Goal: Information Seeking & Learning: Check status

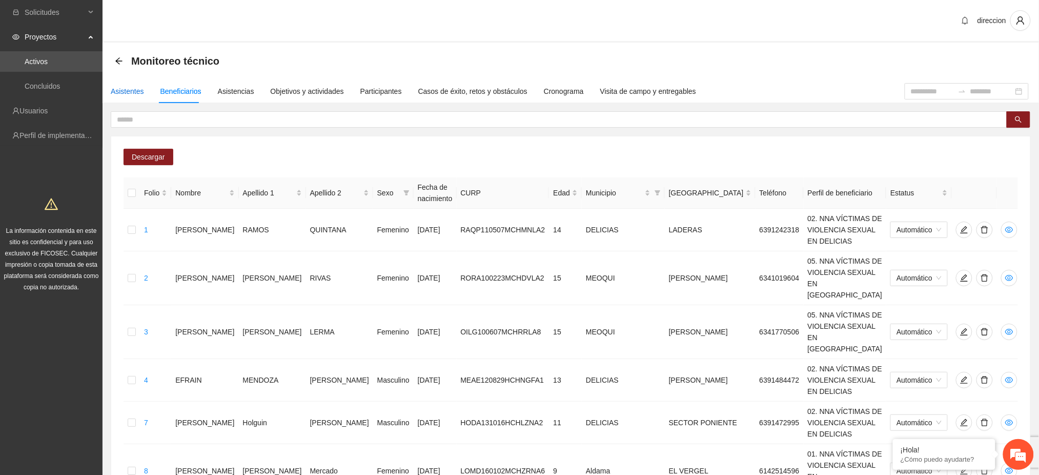
click at [133, 88] on div "Asistentes" at bounding box center [127, 91] width 33 height 11
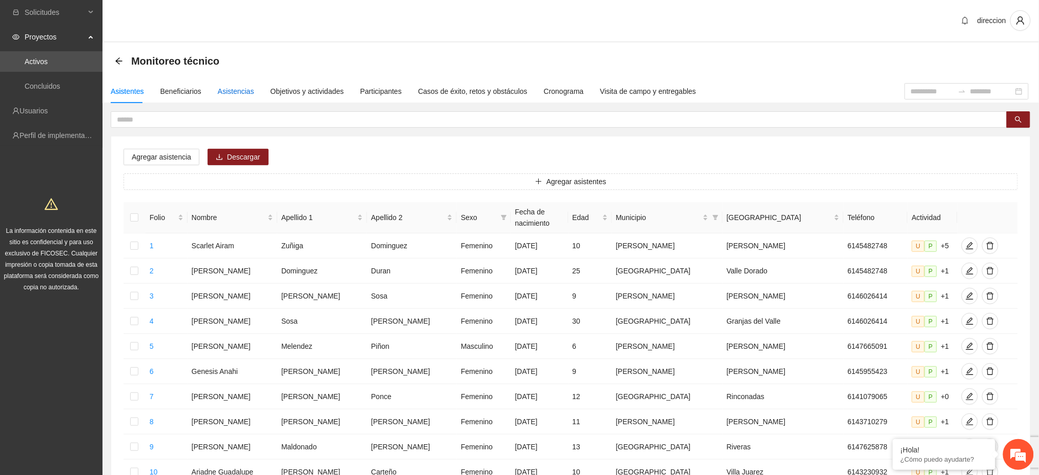
click at [237, 94] on div "Asistencias" at bounding box center [236, 91] width 36 height 11
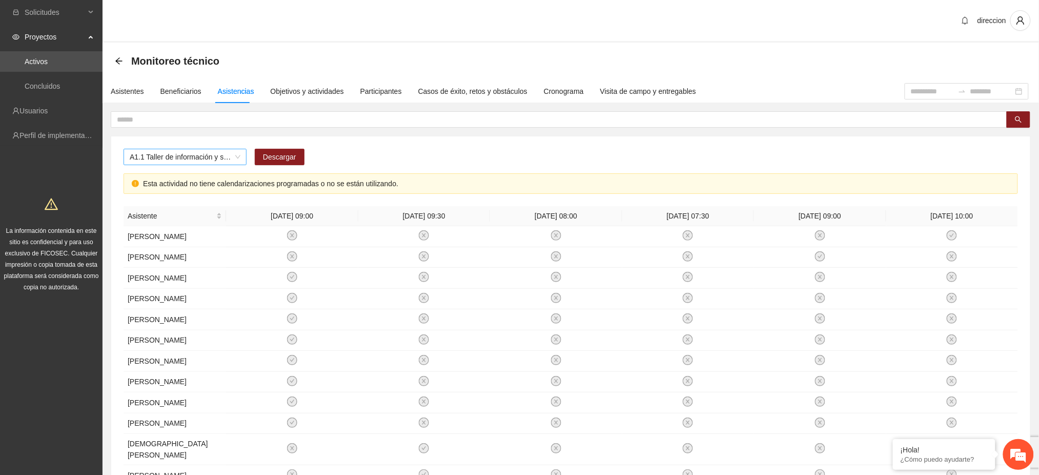
click at [159, 162] on span "A1.1 Taller de información y sensibilización sobre violencia sexual infantil pa…" at bounding box center [185, 156] width 111 height 15
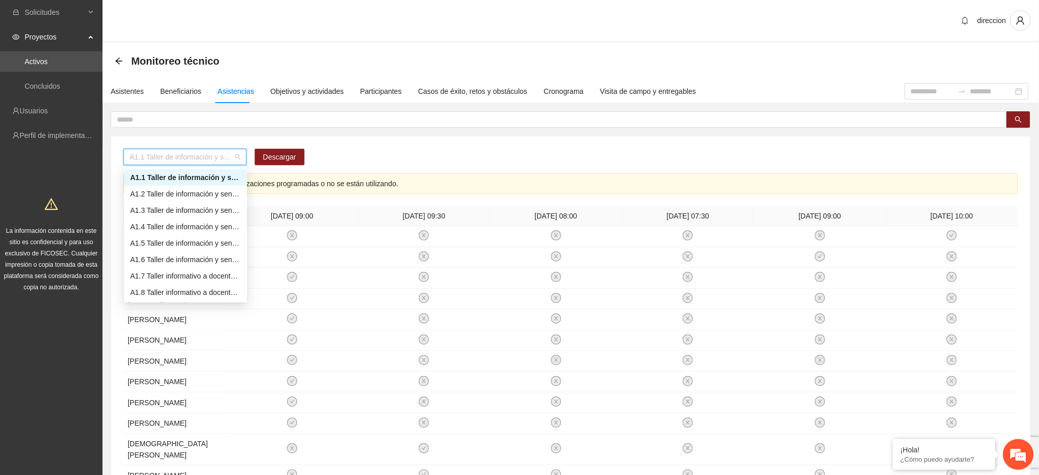
click at [193, 176] on div "A1.1 Taller de información y sensibilización sobre violencia sexual infantil pa…" at bounding box center [185, 177] width 111 height 11
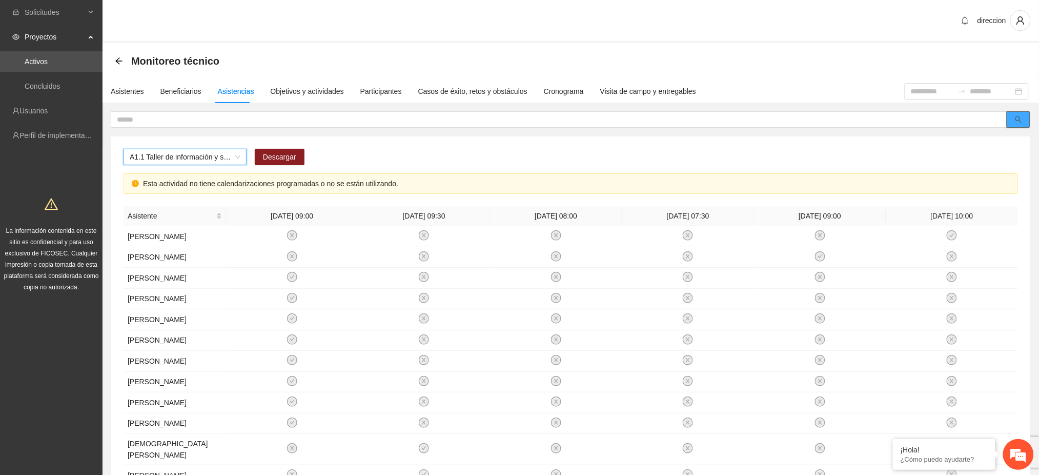
click at [1024, 119] on button "button" at bounding box center [1019, 119] width 24 height 16
click at [237, 155] on span "A1.1 Taller de información y sensibilización sobre violencia sexual infantil pa…" at bounding box center [185, 156] width 111 height 15
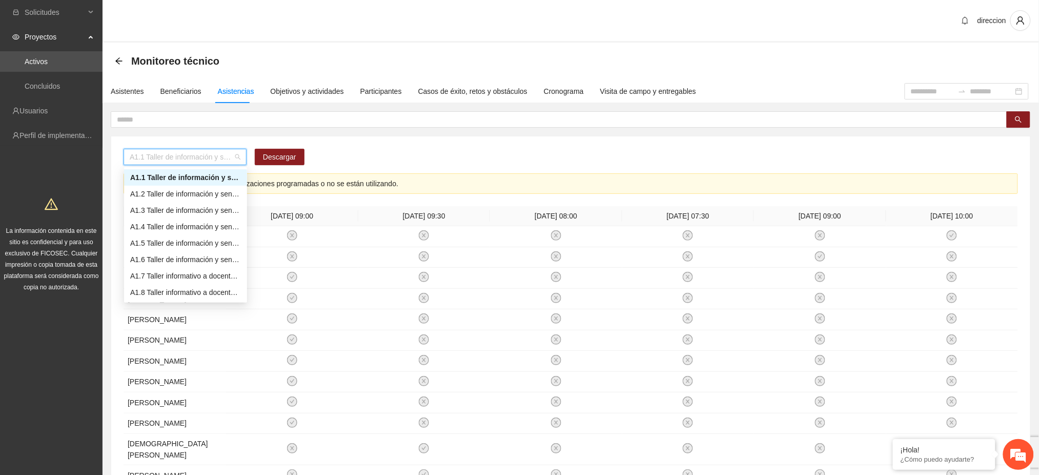
click at [201, 152] on span "A1.1 Taller de información y sensibilización sobre violencia sexual infantil pa…" at bounding box center [185, 156] width 111 height 15
type input "****"
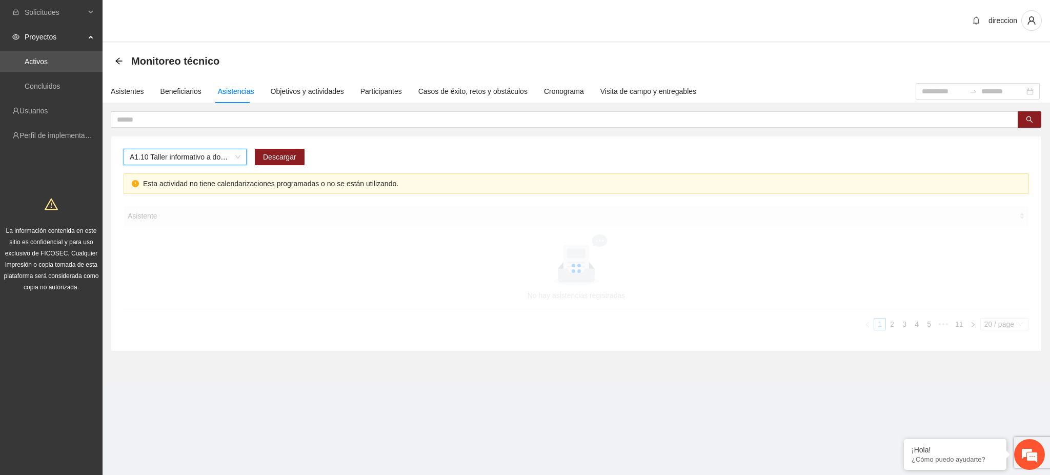
click at [234, 160] on span "A1.10 Taller informativo a docentes sobre protocolo único de actuación en casos…" at bounding box center [185, 156] width 111 height 15
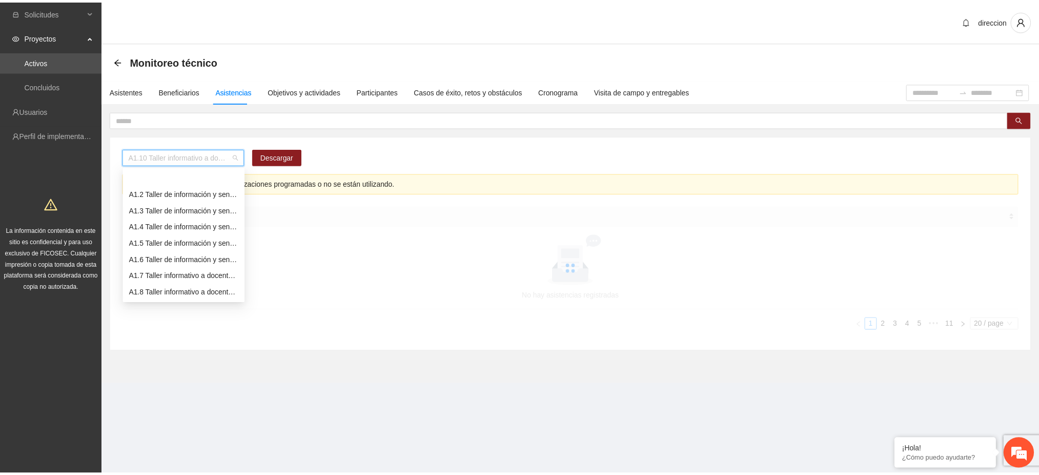
scroll to position [33, 0]
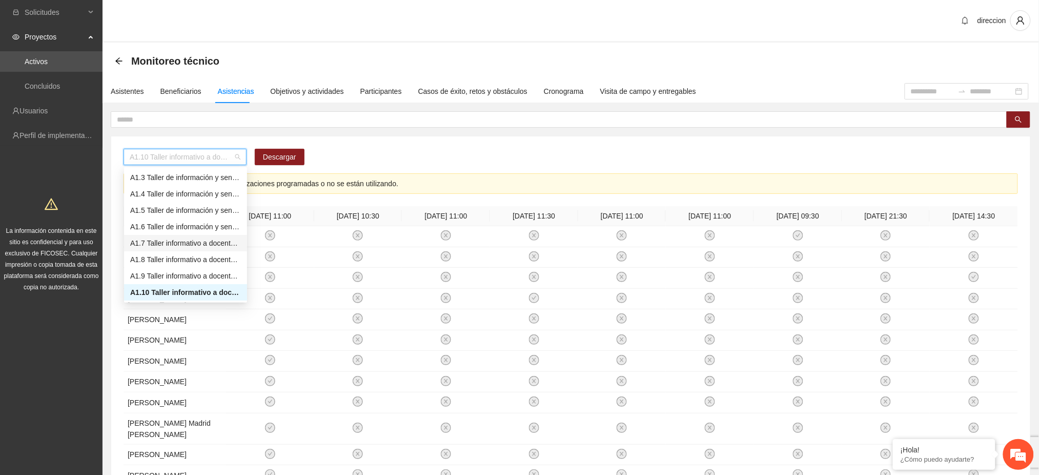
click at [225, 242] on div "A1.7 Taller informativo a docentes sobre protocolo único de actuación en casos …" at bounding box center [185, 242] width 111 height 11
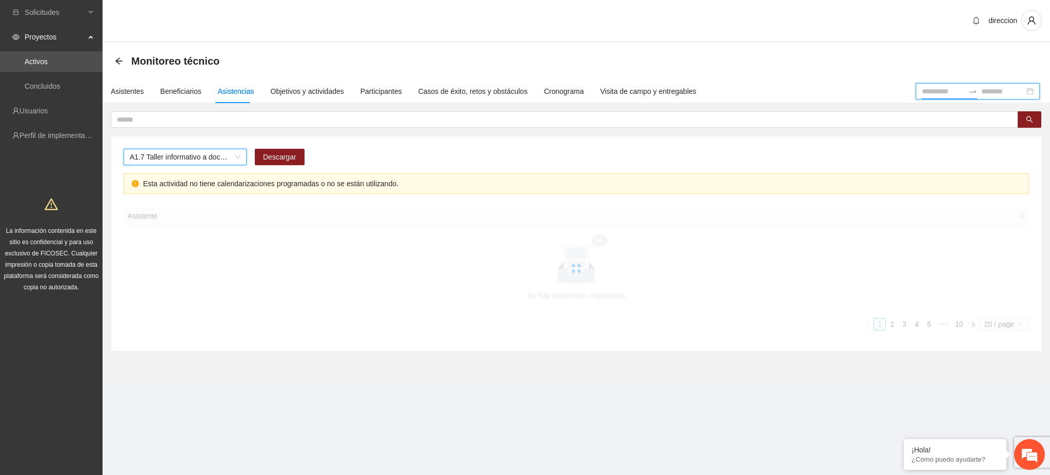
click at [922, 91] on input at bounding box center [943, 91] width 43 height 11
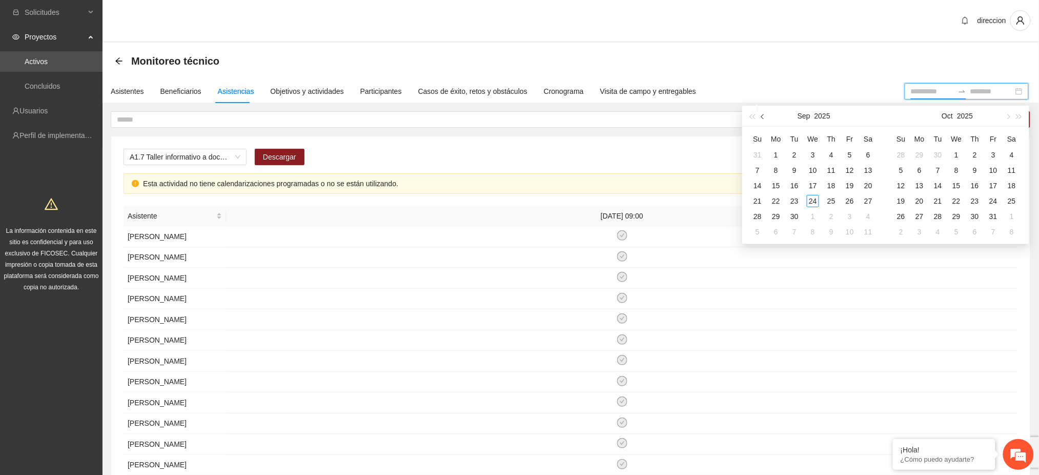
click at [763, 119] on span "button" at bounding box center [763, 116] width 5 height 5
type input "**********"
click at [797, 154] on div "1" at bounding box center [794, 155] width 12 height 12
type input "**********"
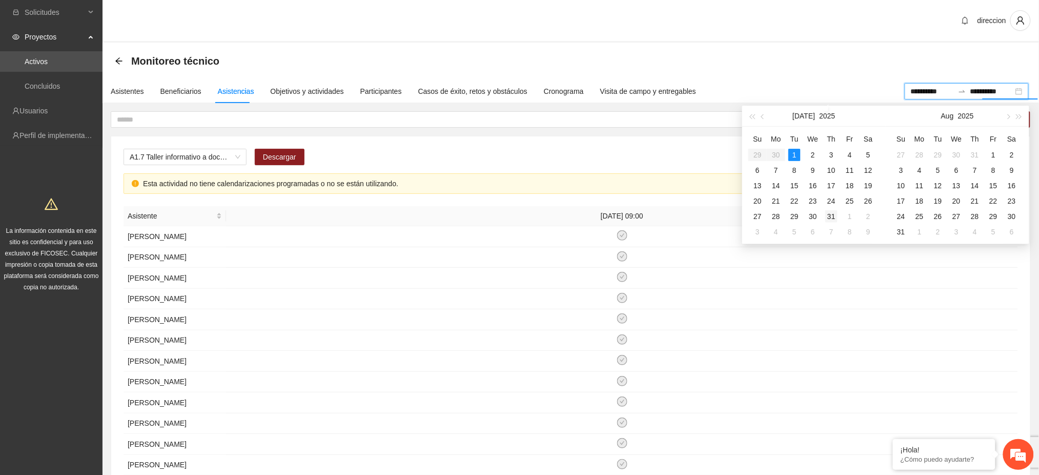
type input "**********"
click at [836, 215] on div "31" at bounding box center [831, 216] width 12 height 12
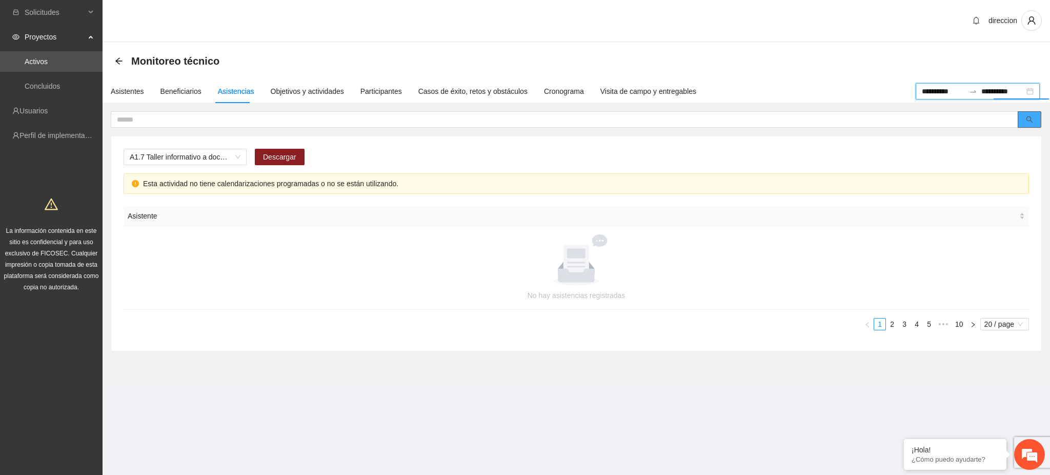
click at [1032, 119] on icon "search" at bounding box center [1029, 119] width 7 height 7
click at [893, 326] on link "2" at bounding box center [891, 323] width 11 height 11
click at [906, 323] on link "3" at bounding box center [904, 323] width 11 height 11
click at [917, 326] on link "4" at bounding box center [916, 323] width 11 height 11
click at [917, 324] on link "5" at bounding box center [916, 323] width 11 height 11
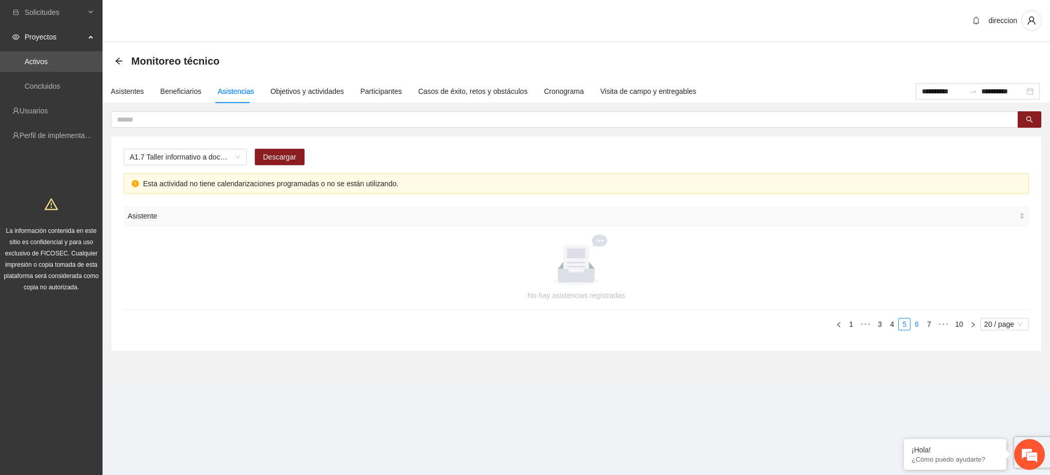
click at [917, 324] on link "6" at bounding box center [916, 323] width 11 height 11
click at [917, 324] on link "7" at bounding box center [916, 323] width 11 height 11
click at [929, 324] on link "8" at bounding box center [932, 323] width 11 height 11
click at [944, 324] on link "9" at bounding box center [945, 323] width 11 height 11
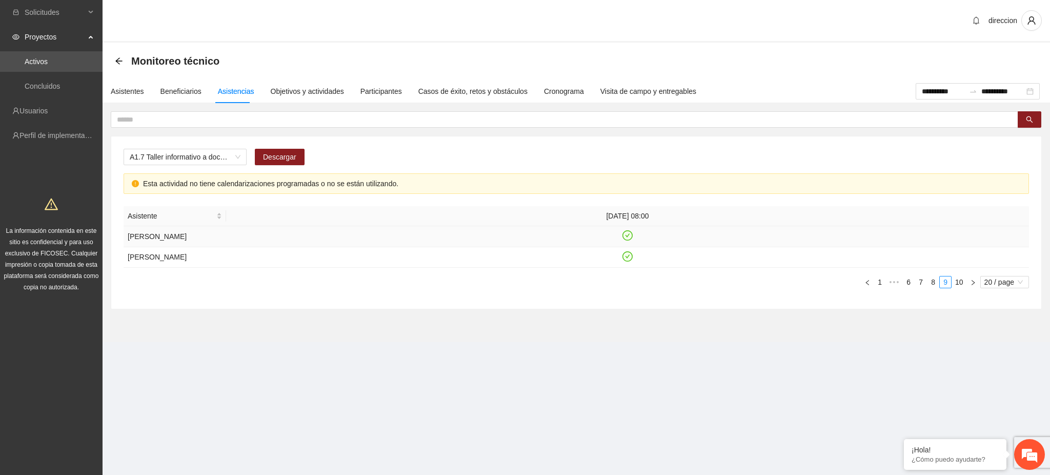
click at [628, 237] on icon "check-circle" at bounding box center [627, 235] width 5 height 4
click at [630, 240] on icon "close-circle" at bounding box center [627, 235] width 9 height 9
click at [322, 94] on div "Objetivos y actividades" at bounding box center [307, 91] width 73 height 11
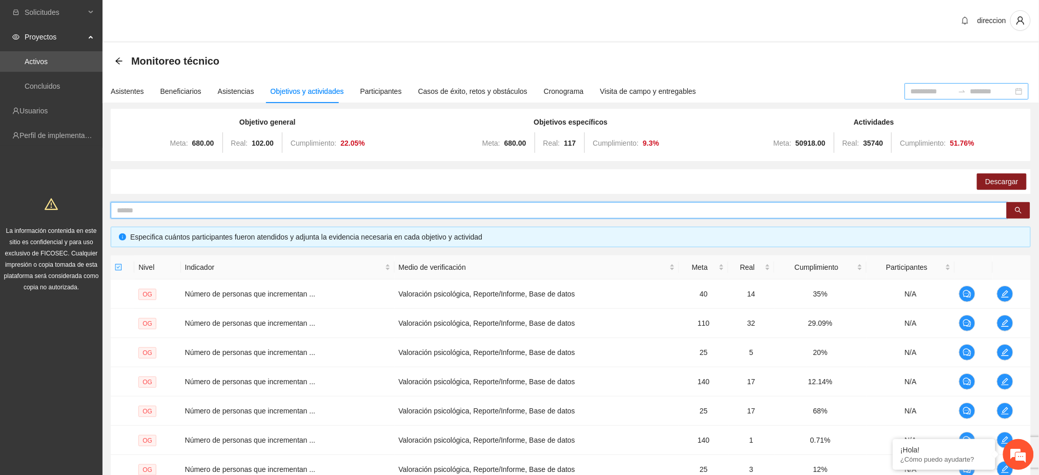
click at [251, 215] on input "text" at bounding box center [555, 210] width 876 height 11
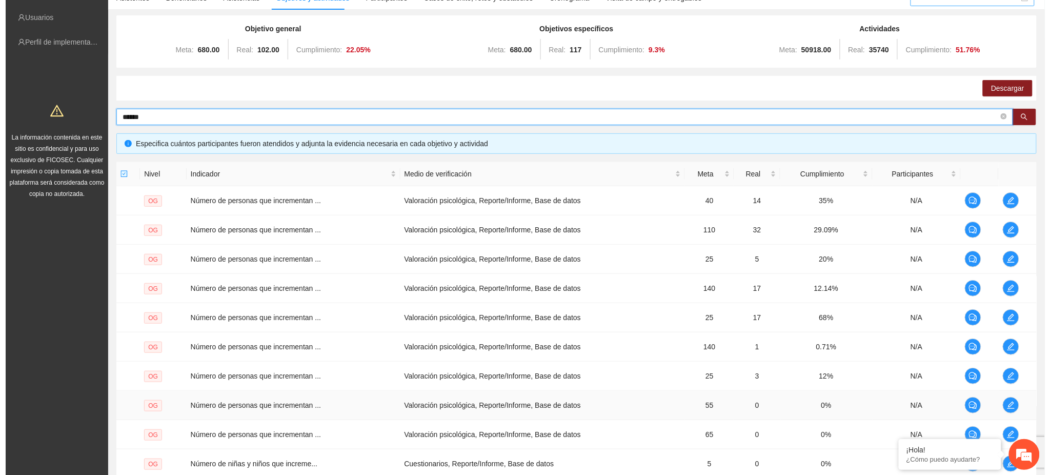
scroll to position [194, 0]
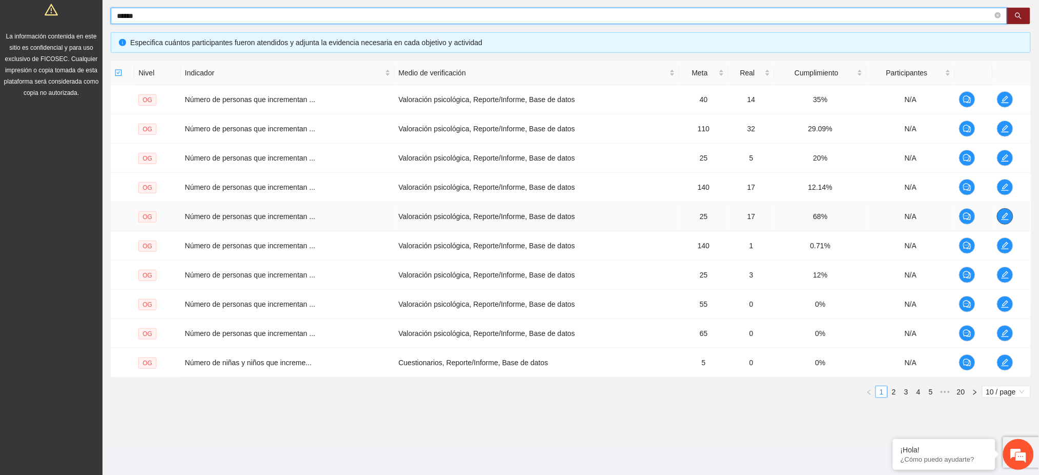
type input "******"
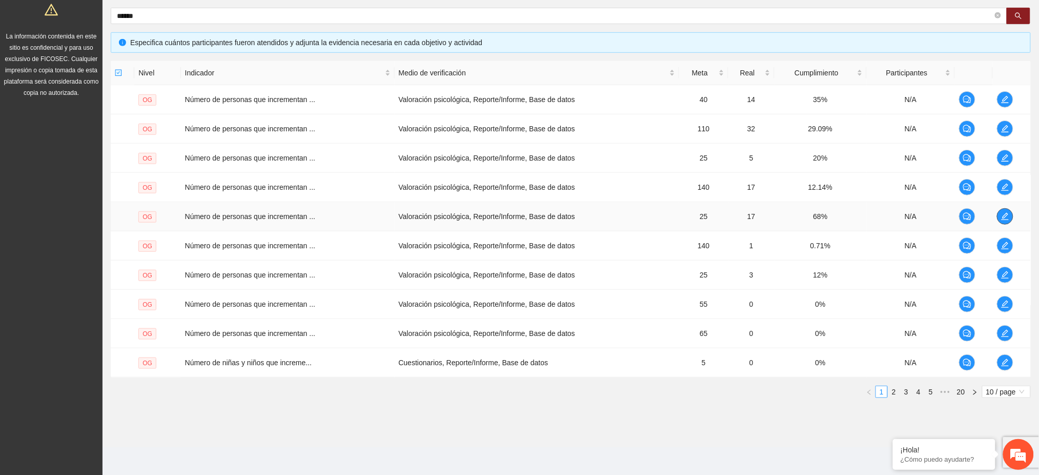
click at [1009, 218] on icon "edit" at bounding box center [1005, 216] width 8 height 8
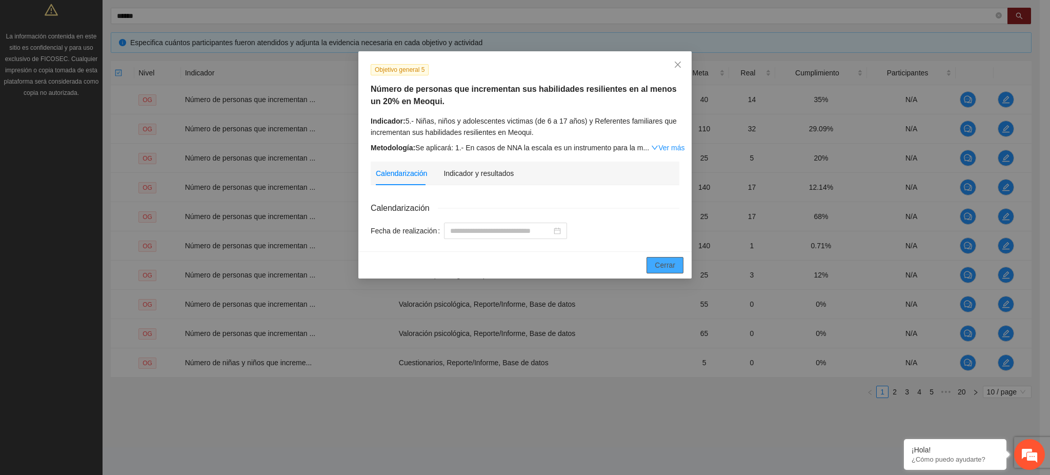
click at [666, 263] on span "Cerrar" at bounding box center [665, 264] width 21 height 11
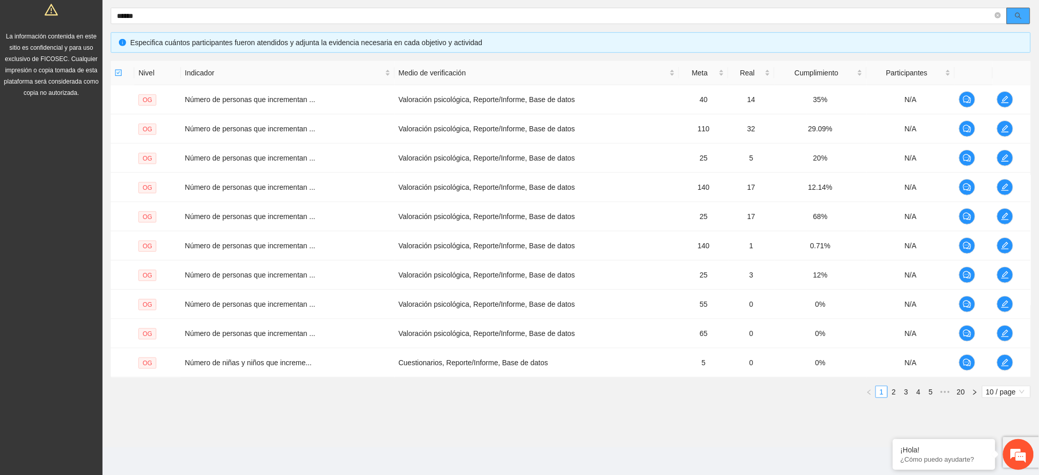
click at [1023, 13] on button "button" at bounding box center [1019, 16] width 24 height 16
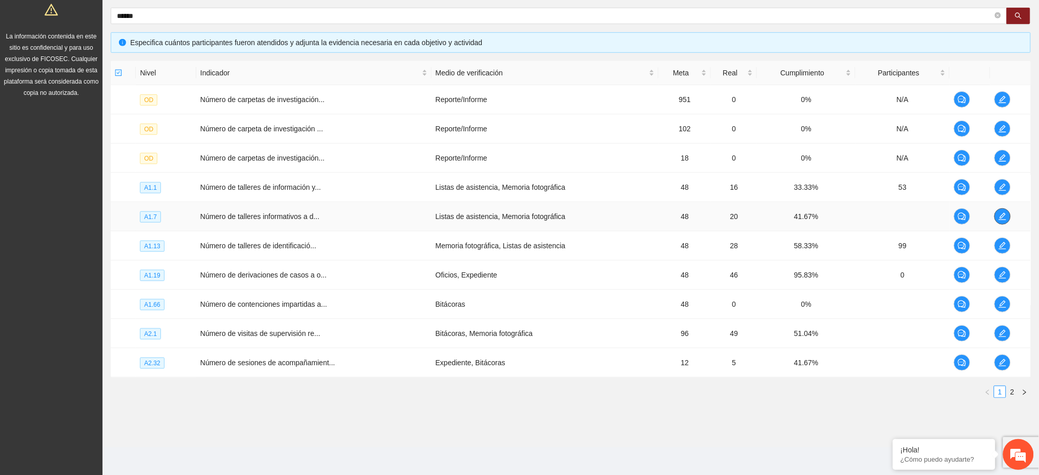
click at [999, 212] on icon "edit" at bounding box center [1003, 216] width 8 height 8
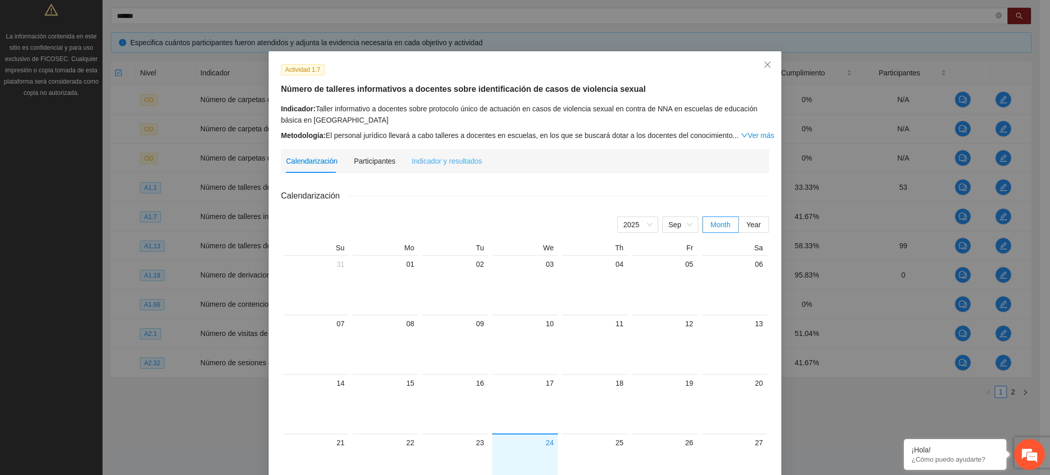
click at [446, 153] on div "Indicador y resultados" at bounding box center [447, 161] width 70 height 24
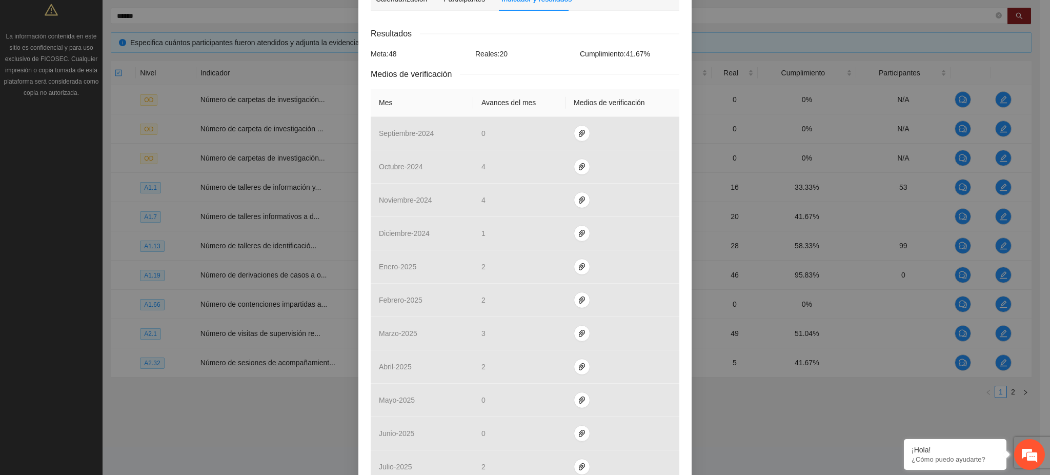
scroll to position [316, 0]
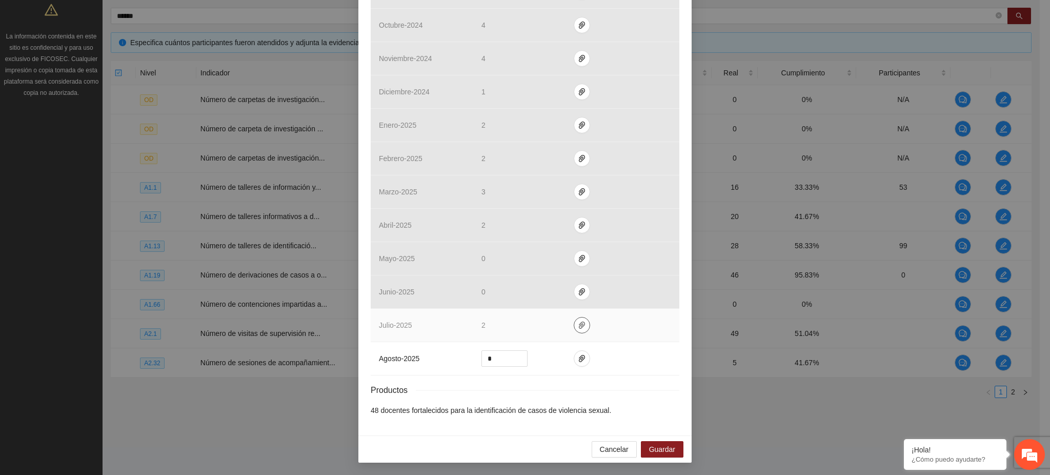
click at [578, 328] on icon "paper-clip" at bounding box center [582, 325] width 8 height 8
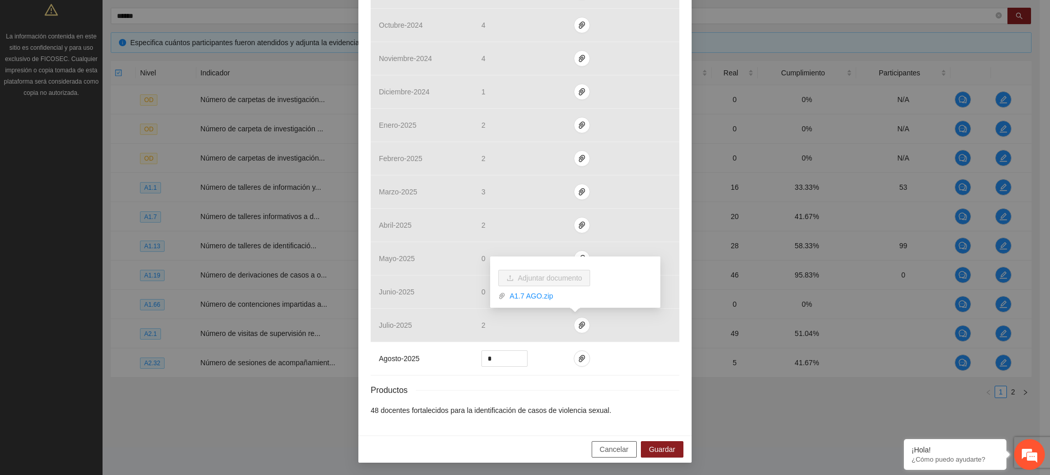
click at [615, 451] on span "Cancelar" at bounding box center [614, 448] width 29 height 11
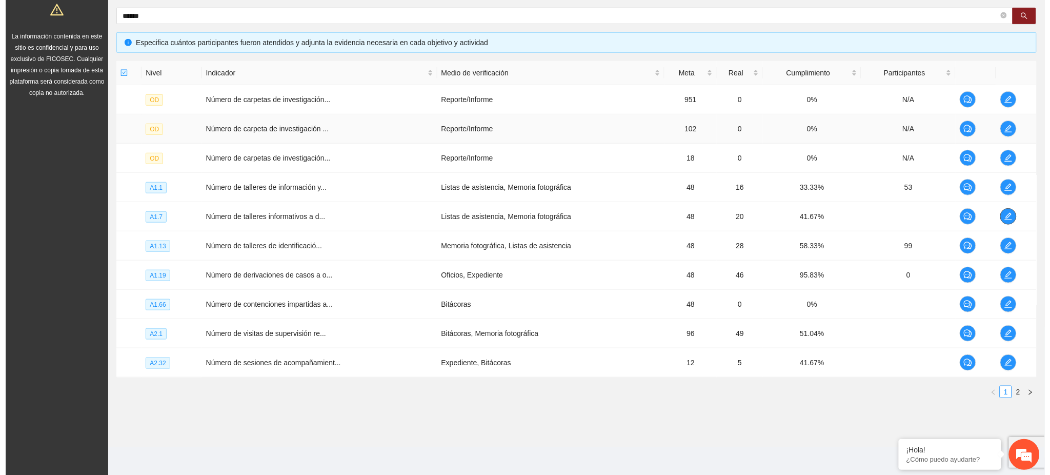
scroll to position [0, 0]
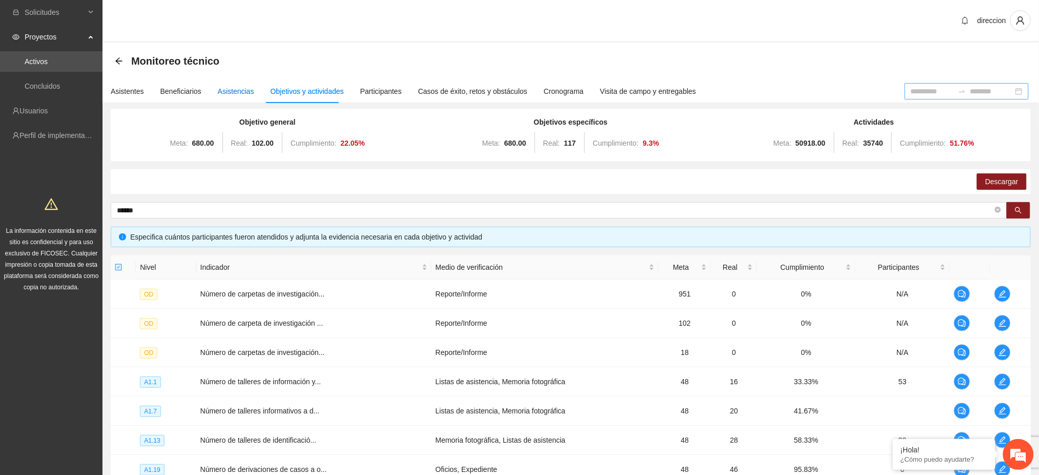
click at [245, 95] on div "Asistencias" at bounding box center [236, 91] width 36 height 11
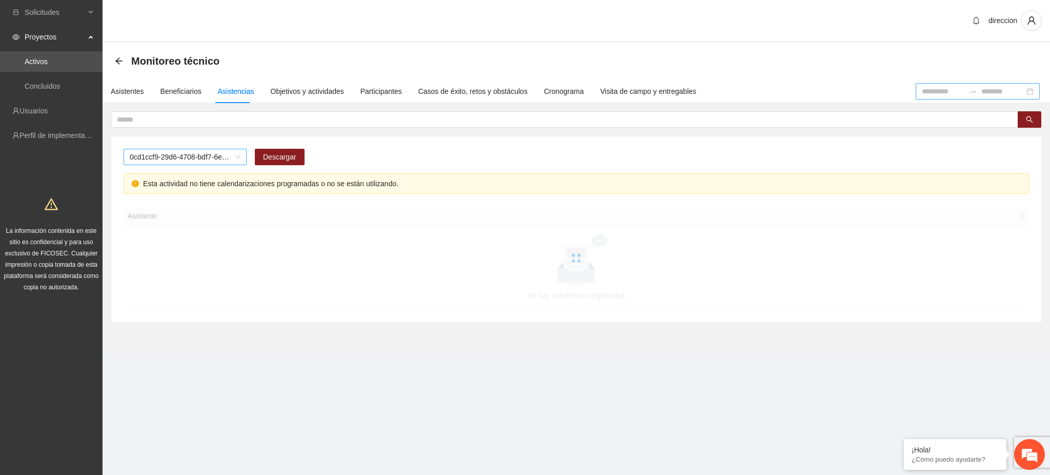
click at [213, 156] on span "0cd1ccf9-29d6-4708-bdf7-6e91457c8cf1" at bounding box center [185, 156] width 111 height 15
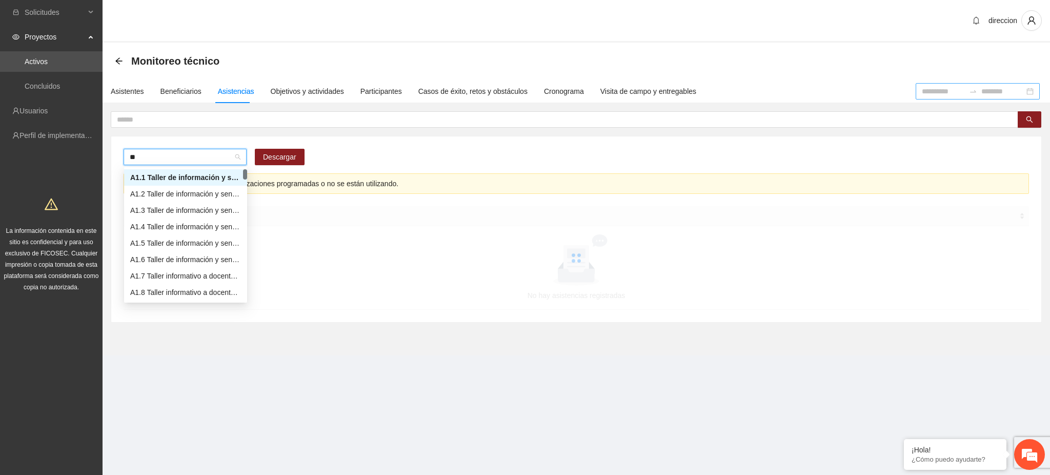
type input "***"
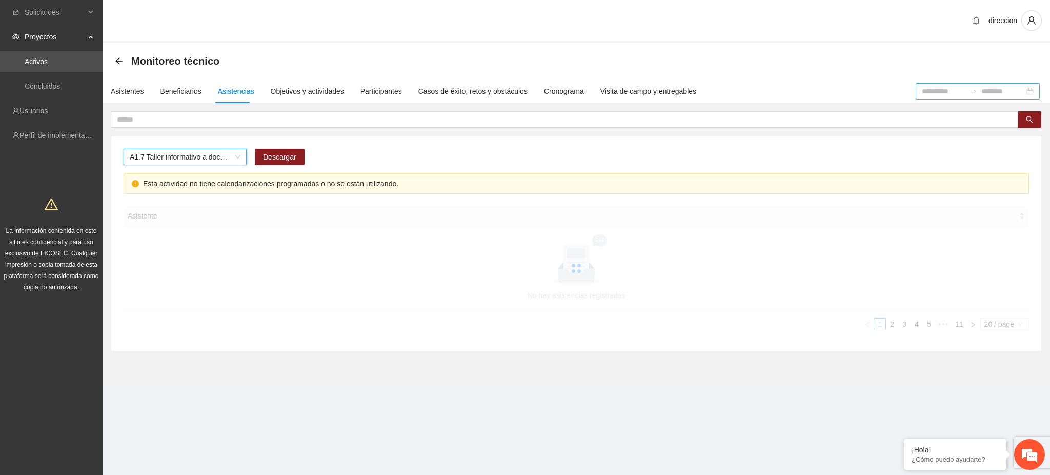
click at [922, 89] on input at bounding box center [943, 91] width 43 height 11
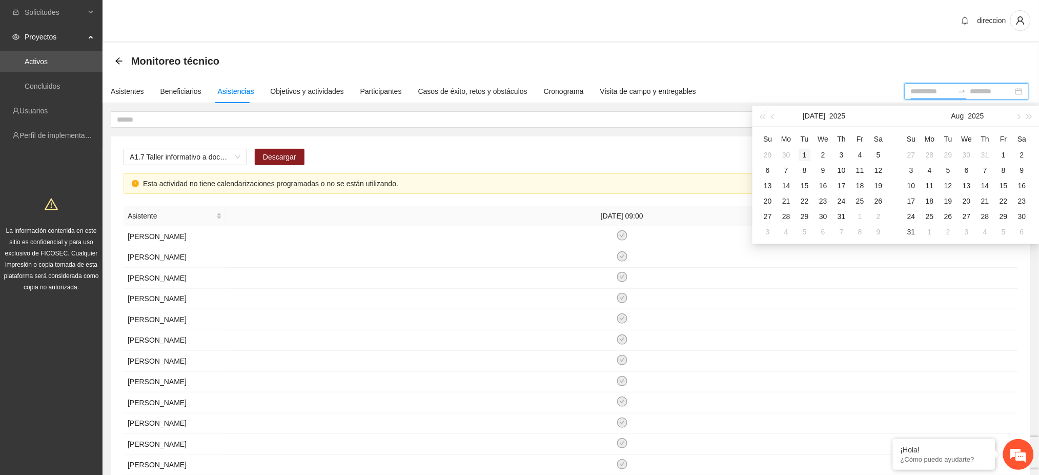
type input "**********"
click at [802, 152] on div "1" at bounding box center [805, 155] width 12 height 12
type input "**********"
click at [840, 211] on div "31" at bounding box center [842, 216] width 12 height 12
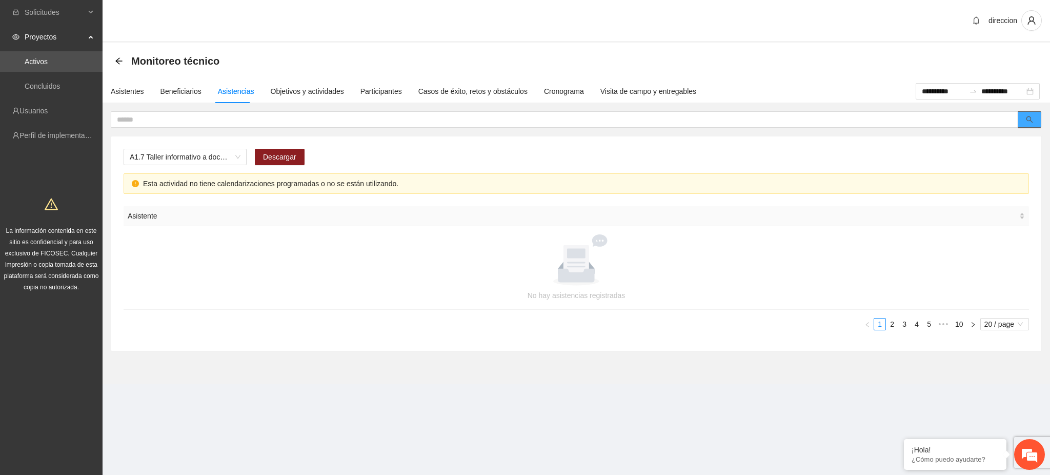
click at [1023, 115] on button "button" at bounding box center [1030, 119] width 24 height 16
click at [956, 326] on link "10" at bounding box center [959, 323] width 14 height 11
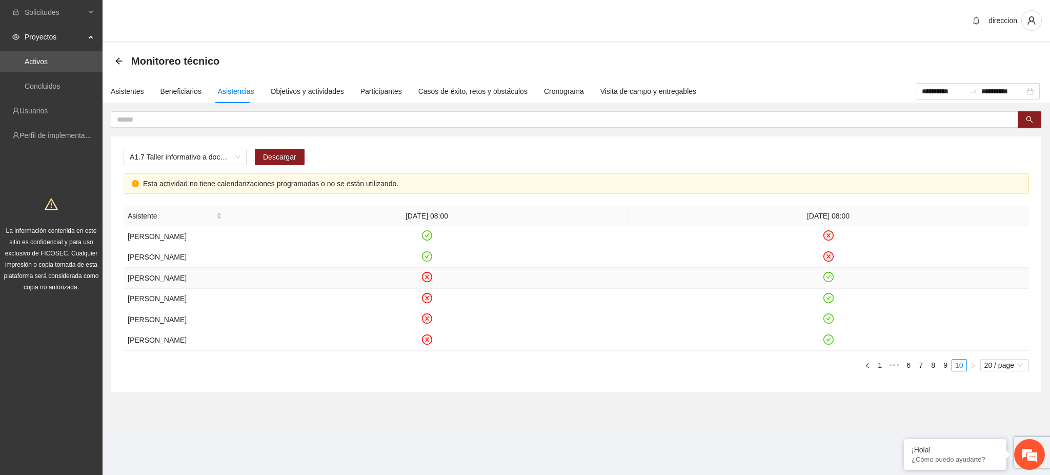
click at [825, 282] on icon "check-circle" at bounding box center [828, 277] width 10 height 10
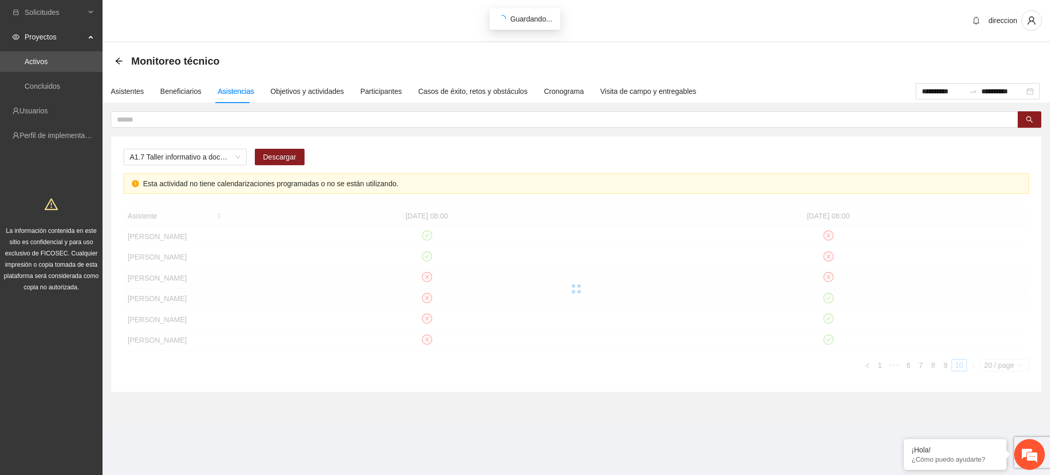
click at [830, 307] on div at bounding box center [576, 288] width 905 height 165
click at [827, 333] on div at bounding box center [576, 288] width 905 height 165
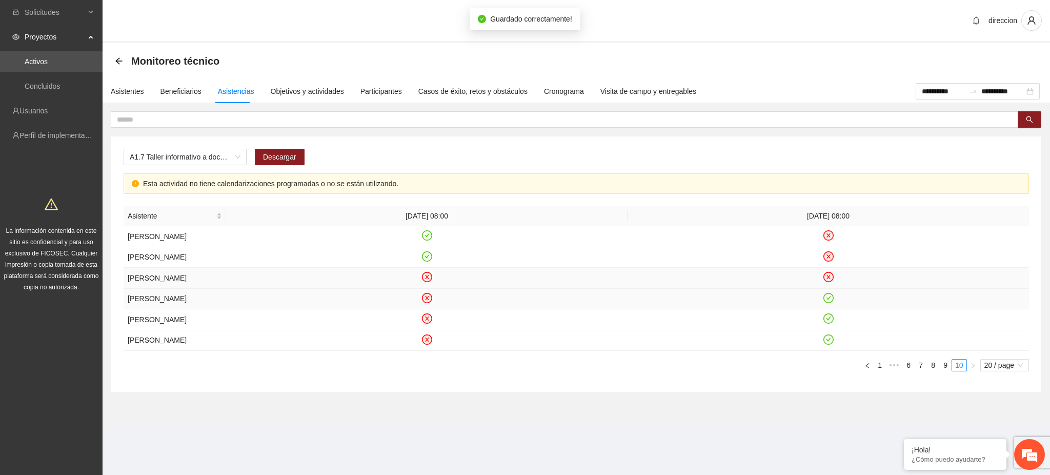
click at [829, 302] on icon "check-circle" at bounding box center [828, 297] width 9 height 9
click at [826, 323] on icon "check-circle" at bounding box center [828, 318] width 9 height 9
click at [827, 343] on icon "check-circle" at bounding box center [828, 339] width 9 height 9
click at [427, 240] on icon "check-circle" at bounding box center [426, 235] width 9 height 9
click at [430, 260] on icon "check-circle" at bounding box center [426, 256] width 9 height 9
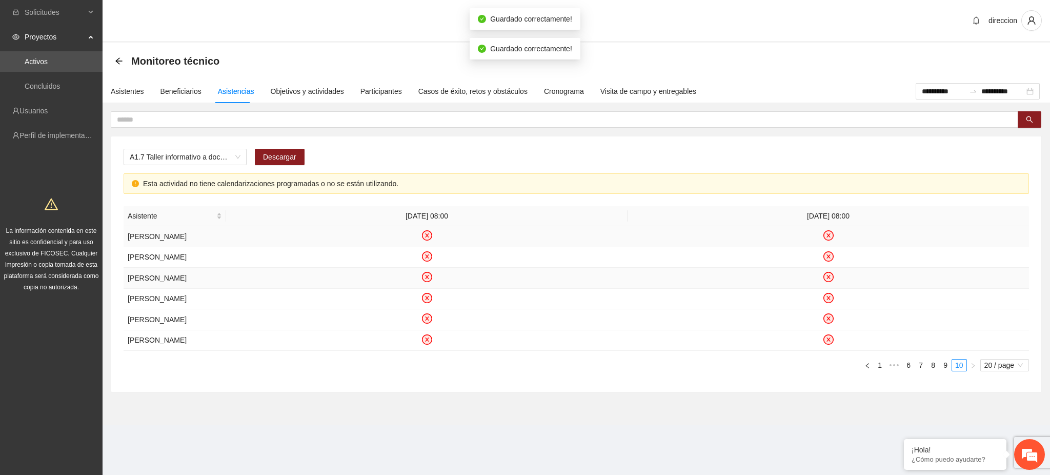
click at [945, 371] on link "9" at bounding box center [945, 364] width 11 height 11
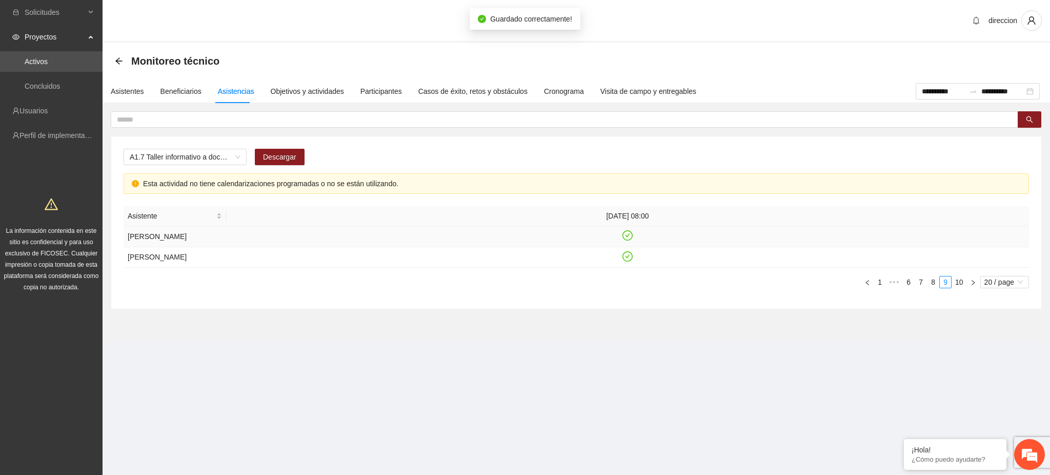
click at [625, 236] on icon "check-circle" at bounding box center [627, 235] width 10 height 10
click at [626, 258] on icon "check-circle" at bounding box center [627, 256] width 5 height 4
click at [130, 158] on span "A1.7 Taller informativo a docentes sobre protocolo único de actuación en casos …" at bounding box center [185, 156] width 111 height 15
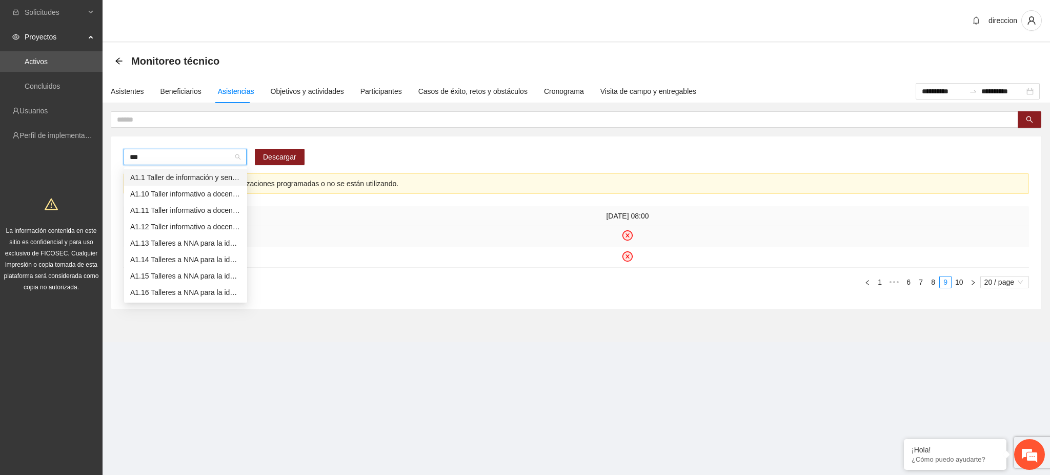
type input "****"
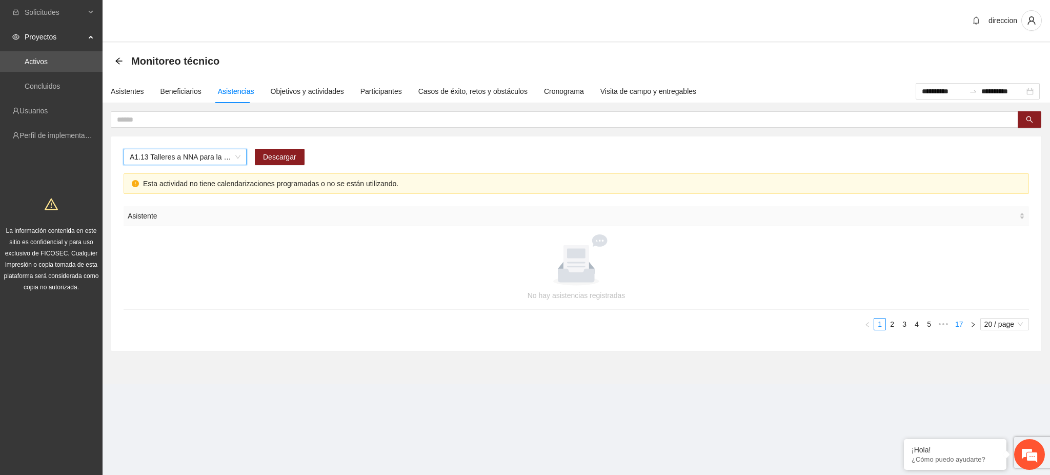
click at [962, 323] on link "17" at bounding box center [959, 323] width 14 height 11
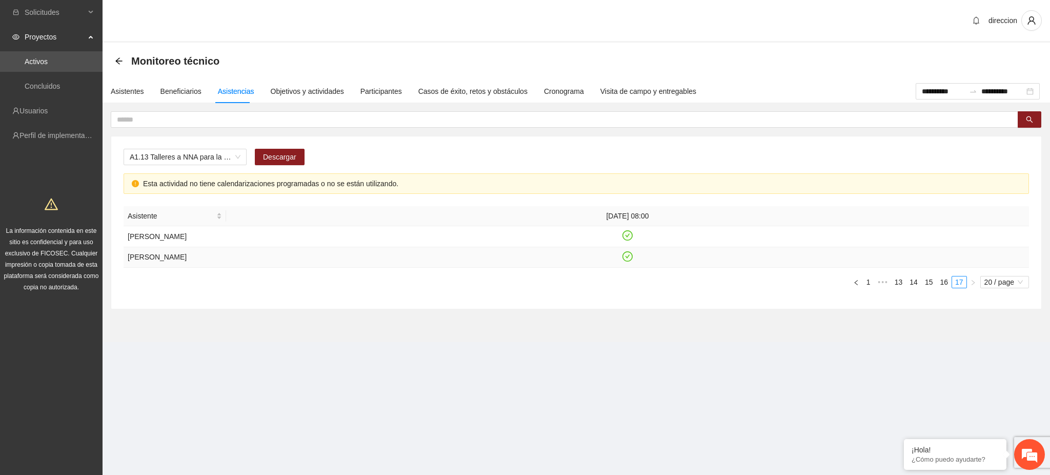
click at [623, 260] on icon "check-circle" at bounding box center [627, 256] width 9 height 9
click at [628, 241] on div at bounding box center [576, 247] width 905 height 82
click at [628, 240] on icon "check-circle" at bounding box center [627, 235] width 9 height 9
click at [941, 288] on link "16" at bounding box center [944, 281] width 14 height 11
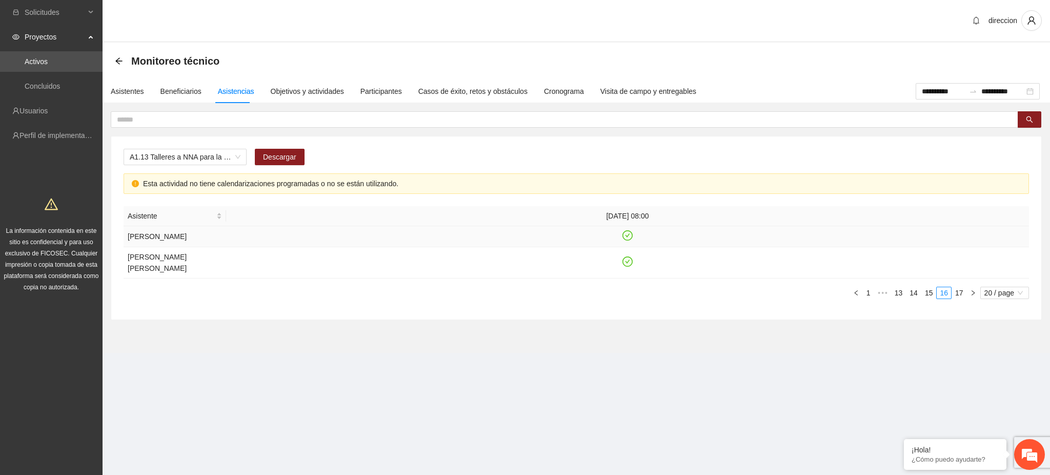
click at [628, 236] on icon "check-circle" at bounding box center [627, 235] width 9 height 9
click at [626, 259] on icon "check-circle" at bounding box center [627, 261] width 5 height 4
click at [929, 287] on link "15" at bounding box center [929, 292] width 14 height 11
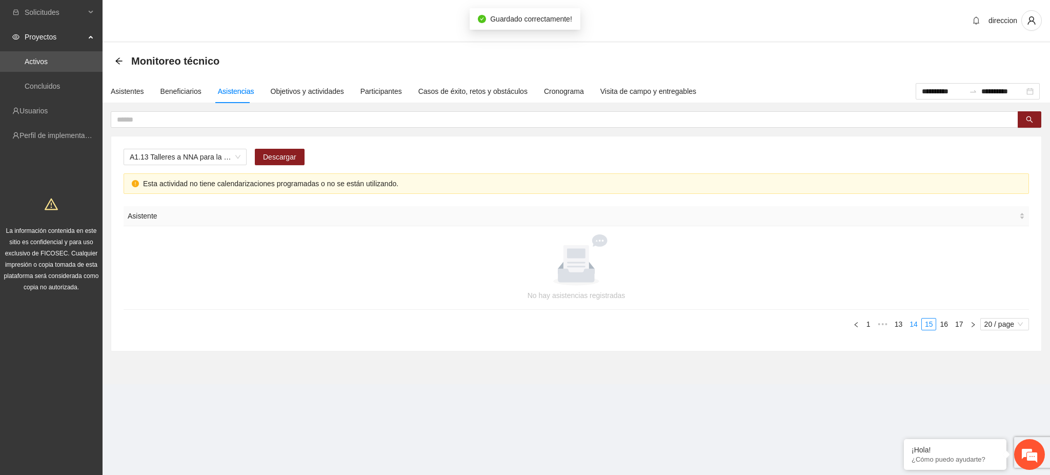
click at [911, 324] on link "14" at bounding box center [913, 323] width 14 height 11
click at [896, 326] on link "13" at bounding box center [898, 323] width 14 height 11
click at [884, 328] on link "12" at bounding box center [882, 323] width 14 height 11
click at [883, 327] on link "11" at bounding box center [882, 323] width 14 height 11
click at [870, 325] on link "9" at bounding box center [868, 323] width 11 height 11
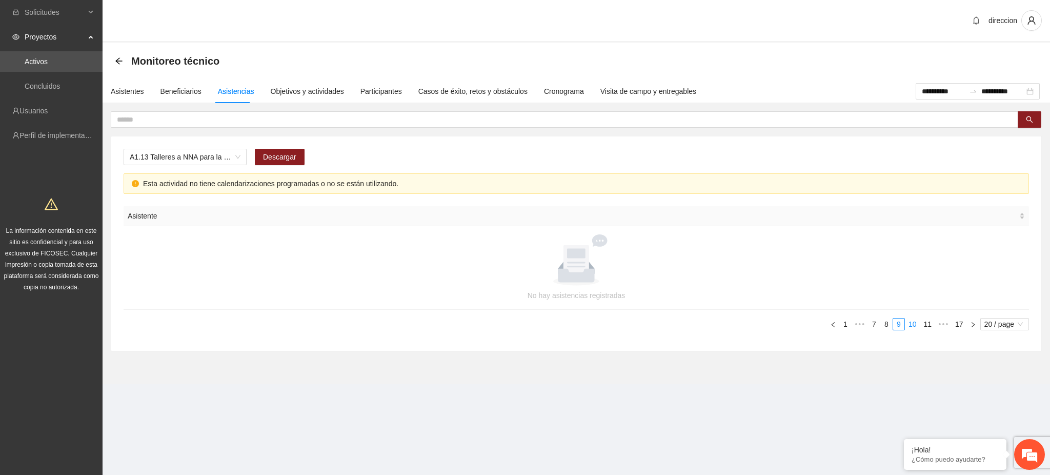
click at [915, 325] on link "10" at bounding box center [912, 323] width 14 height 11
click at [885, 326] on link "9" at bounding box center [883, 323] width 11 height 11
click at [885, 326] on link "8" at bounding box center [886, 323] width 11 height 11
click at [886, 325] on link "7" at bounding box center [888, 323] width 11 height 11
click at [893, 325] on link "6" at bounding box center [891, 323] width 11 height 11
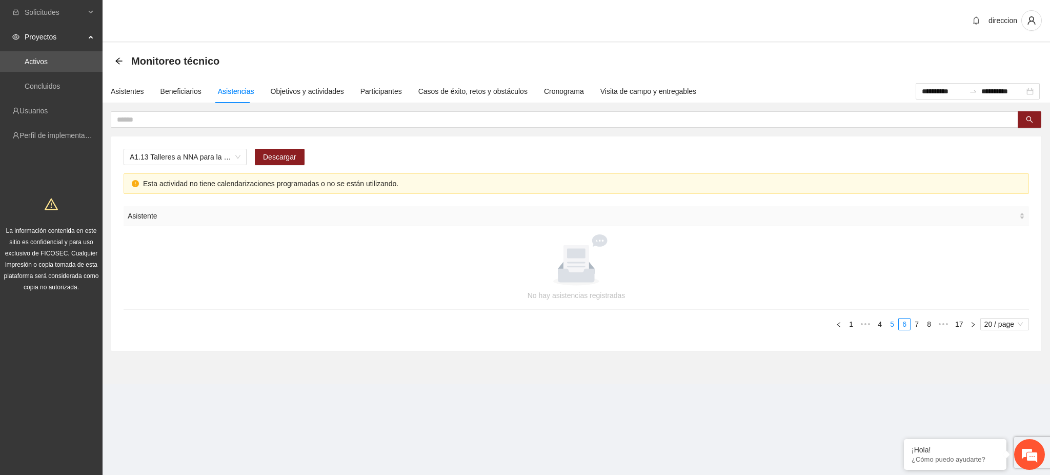
click at [889, 325] on link "5" at bounding box center [891, 323] width 11 height 11
click at [889, 327] on link "4" at bounding box center [891, 323] width 11 height 11
click at [889, 327] on link "3" at bounding box center [891, 323] width 11 height 11
click at [1018, 327] on span "20 / page" at bounding box center [1004, 323] width 40 height 11
click at [999, 389] on div "100 / page" at bounding box center [1004, 391] width 37 height 11
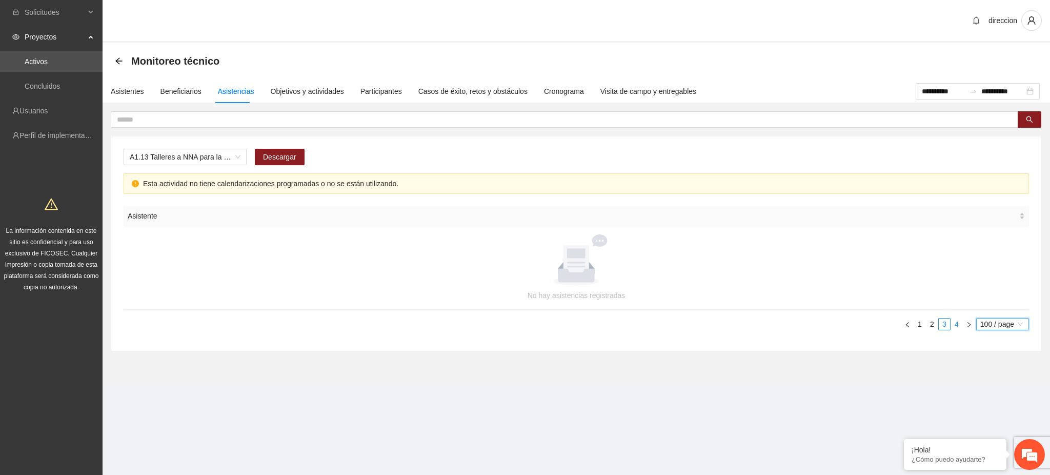
click at [958, 324] on link "4" at bounding box center [956, 323] width 11 height 11
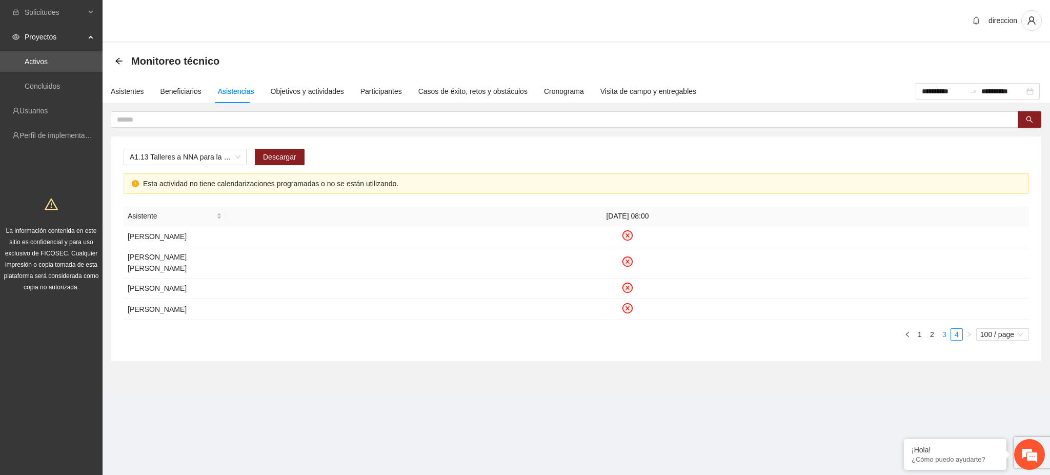
click at [944, 336] on link "3" at bounding box center [944, 334] width 11 height 11
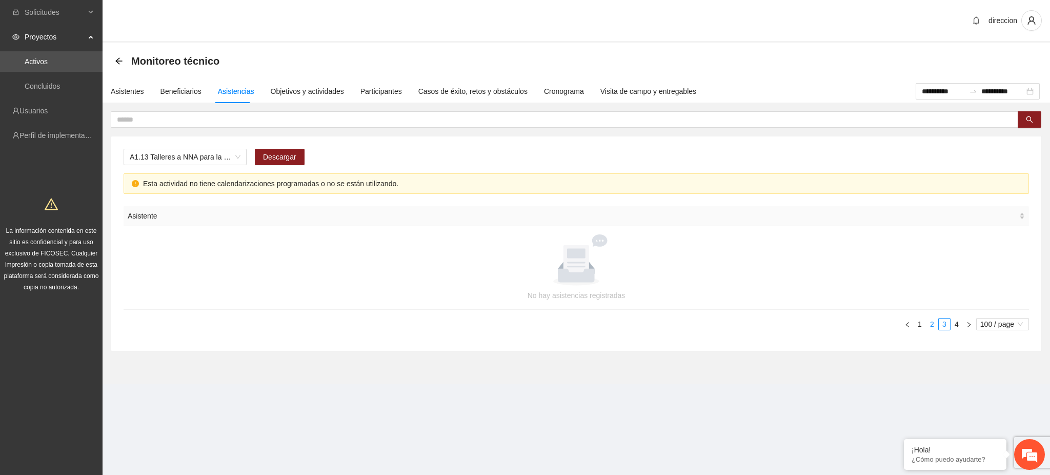
click at [929, 325] on link "2" at bounding box center [931, 323] width 11 height 11
click at [919, 327] on link "1" at bounding box center [919, 323] width 11 height 11
click at [155, 158] on span "A1.13 Talleres a NNA para la identificación de situaciones de riesgo en [GEOGRA…" at bounding box center [185, 156] width 111 height 15
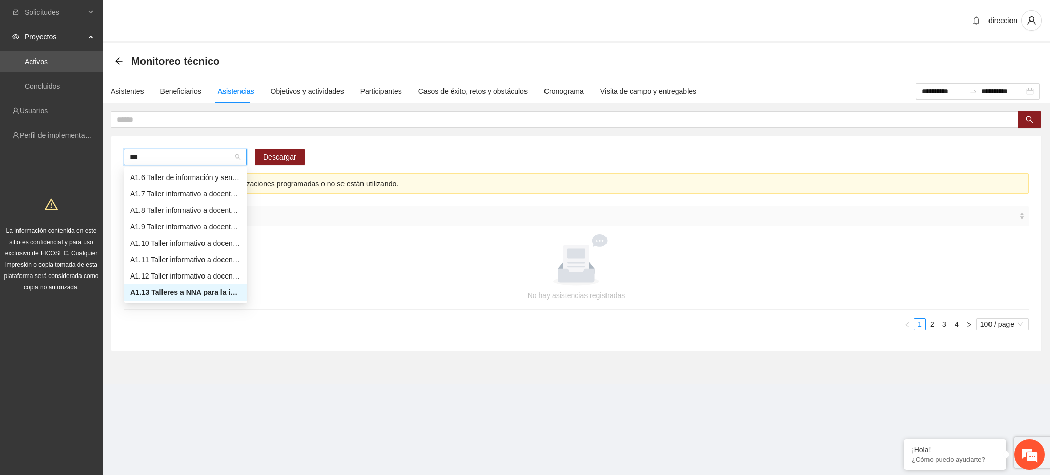
scroll to position [49, 0]
type input "****"
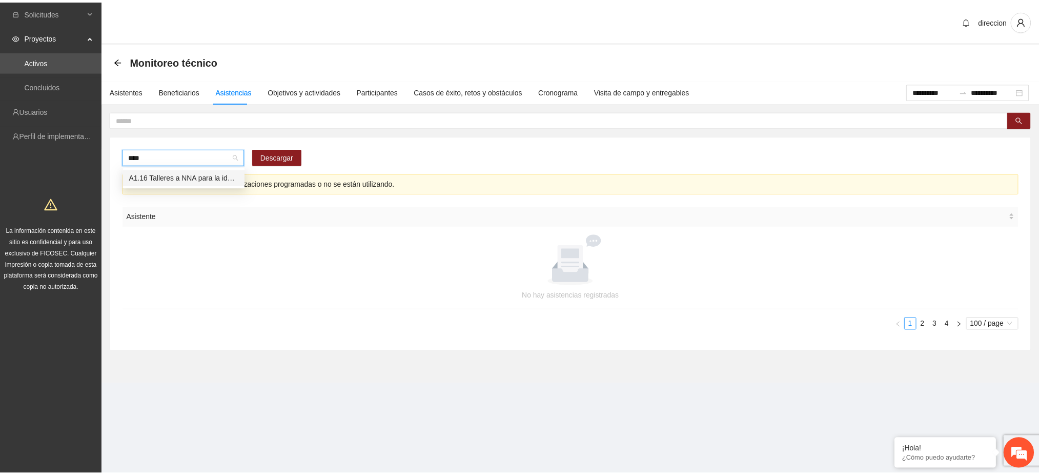
scroll to position [0, 0]
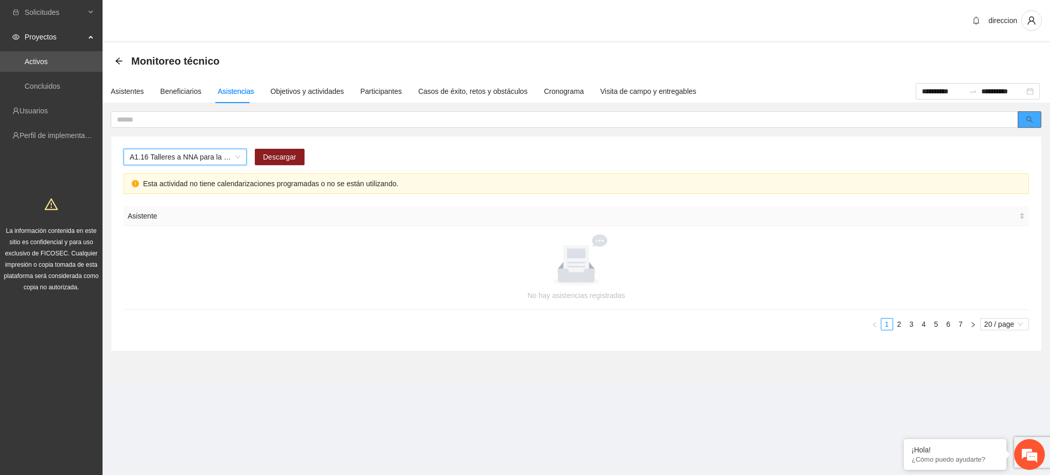
click at [1024, 120] on button "button" at bounding box center [1030, 119] width 24 height 16
click at [1023, 322] on span "20 / page" at bounding box center [1004, 323] width 40 height 11
click at [1002, 392] on div "100 / page" at bounding box center [1004, 391] width 37 height 11
click at [957, 326] on link "2" at bounding box center [956, 323] width 11 height 11
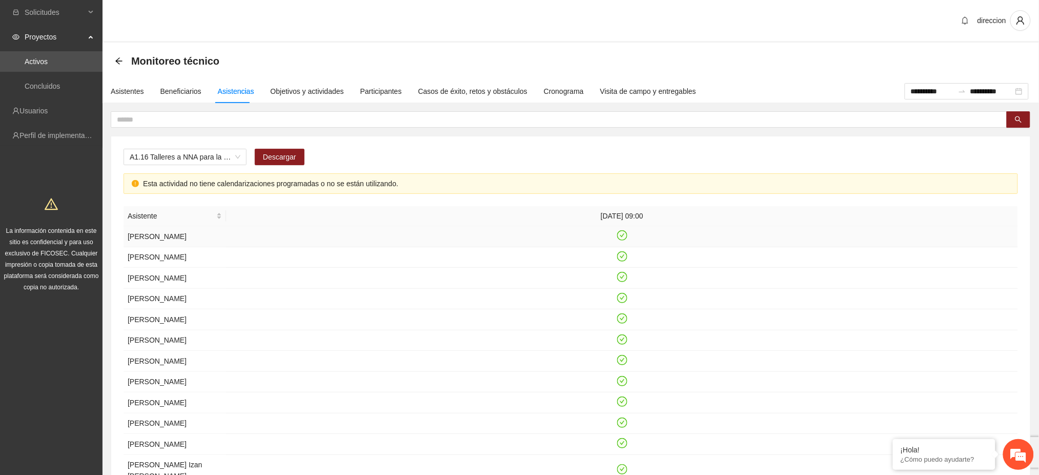
click at [620, 235] on icon "check-circle" at bounding box center [622, 235] width 10 height 10
click at [620, 255] on icon "check-circle" at bounding box center [622, 256] width 9 height 9
click at [624, 276] on icon "check-circle" at bounding box center [622, 277] width 9 height 9
click at [632, 216] on th "[DATE] 09:00" at bounding box center [622, 216] width 792 height 20
drag, startPoint x: 632, startPoint y: 217, endPoint x: 619, endPoint y: 299, distance: 82.4
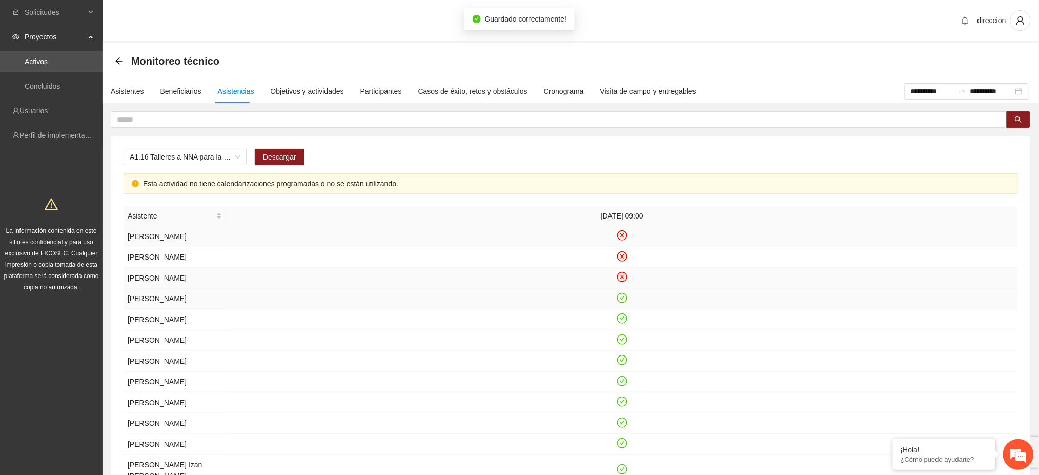
click at [619, 299] on icon "check-circle" at bounding box center [622, 298] width 10 height 10
click at [626, 323] on icon "check-circle" at bounding box center [622, 318] width 10 height 10
click at [622, 343] on icon "check-circle" at bounding box center [622, 339] width 9 height 9
click at [622, 364] on icon "check-circle" at bounding box center [622, 360] width 9 height 9
click at [619, 385] on icon "check-circle" at bounding box center [622, 380] width 9 height 9
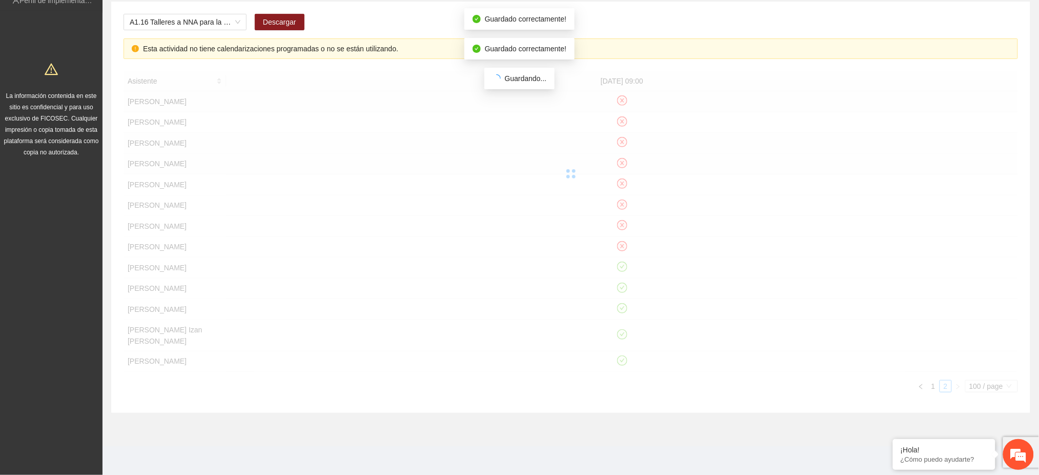
scroll to position [166, 0]
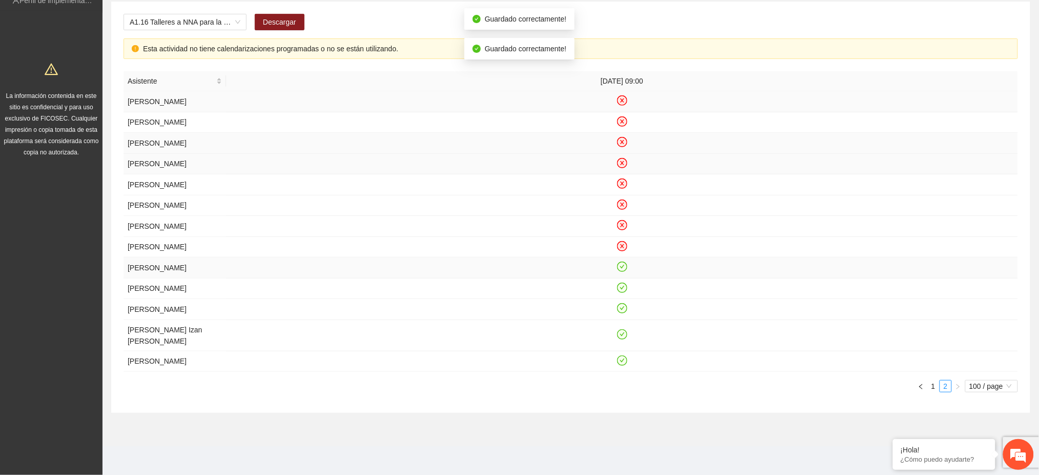
click at [626, 262] on icon "check-circle" at bounding box center [622, 266] width 9 height 9
click at [622, 283] on icon "check-circle" at bounding box center [622, 287] width 9 height 9
click at [623, 304] on icon "check-circle" at bounding box center [622, 308] width 9 height 9
click at [620, 335] on icon "check-circle" at bounding box center [622, 334] width 9 height 9
click at [620, 356] on icon "check-circle" at bounding box center [622, 360] width 10 height 10
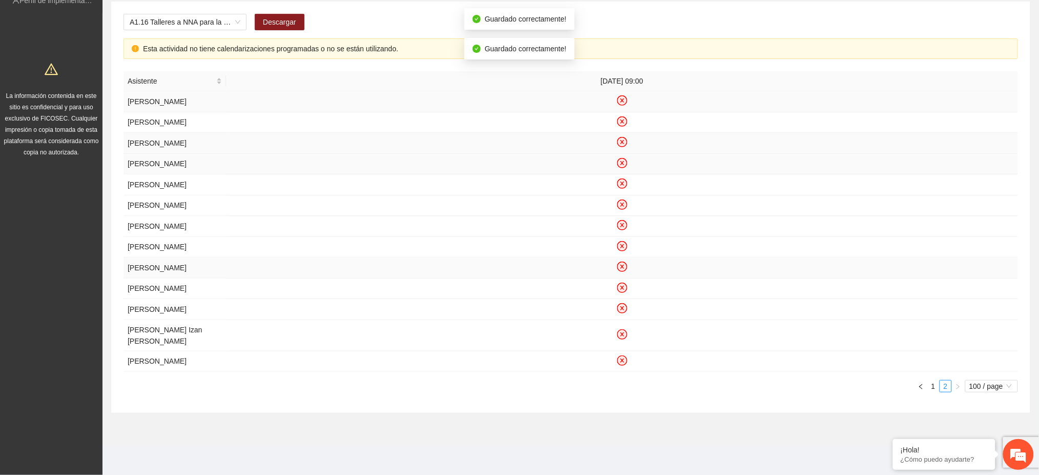
click at [931, 388] on link "1" at bounding box center [933, 385] width 11 height 11
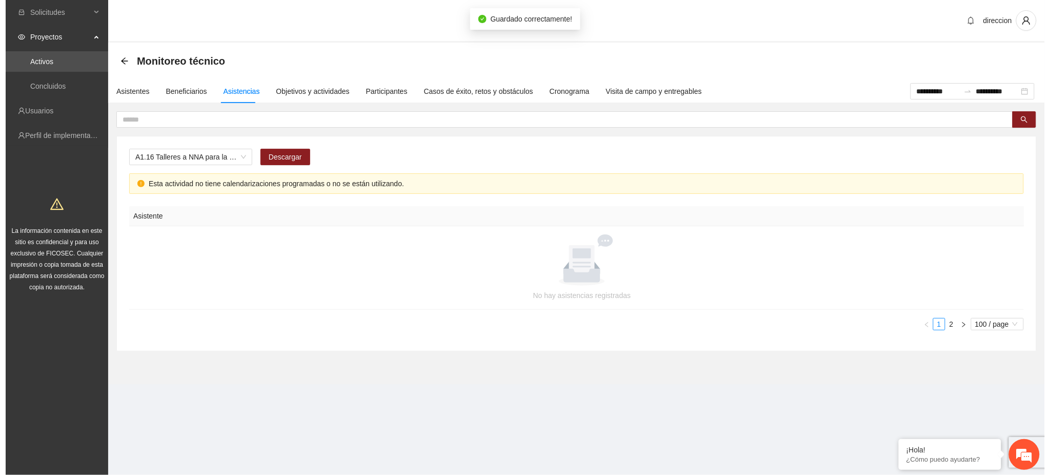
scroll to position [0, 0]
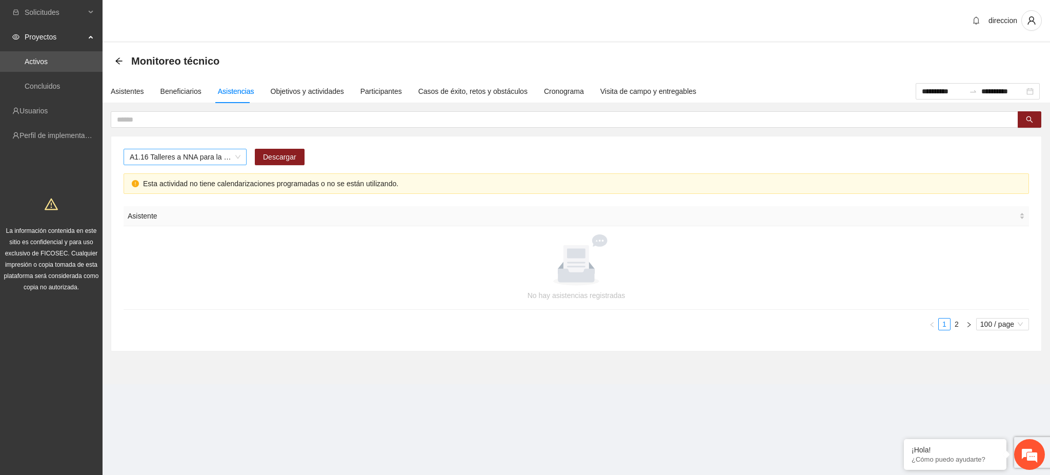
click at [140, 149] on div "A1.16 Talleres a NNA para la identificación de situaciones de riesgo en [PERSON…" at bounding box center [185, 157] width 123 height 16
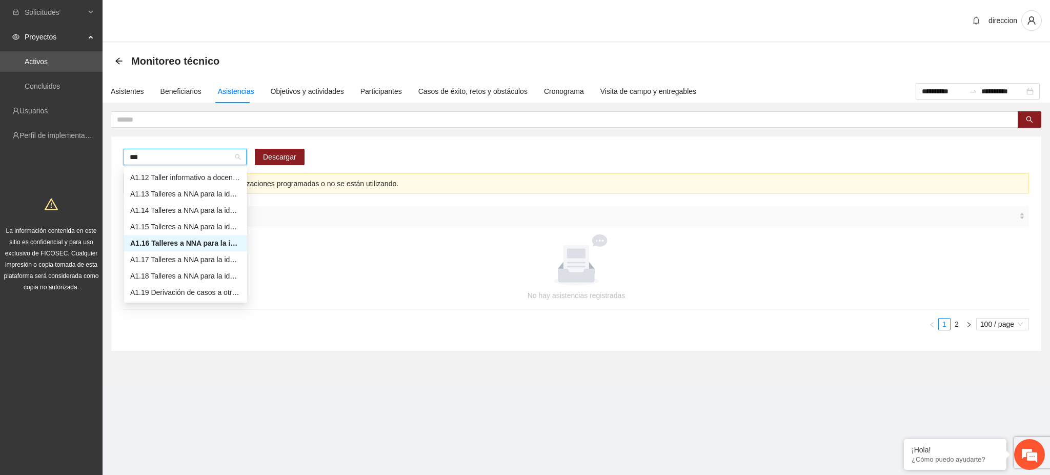
scroll to position [49, 0]
type input "****"
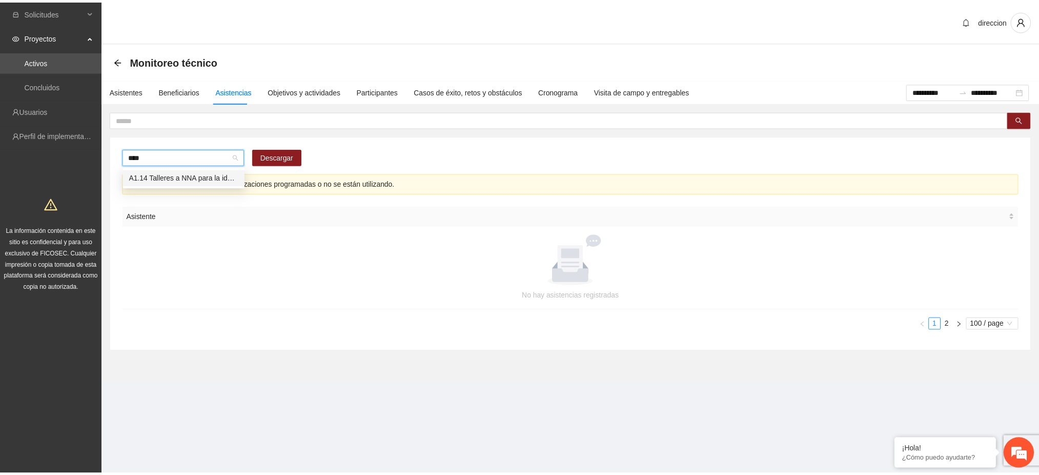
scroll to position [0, 0]
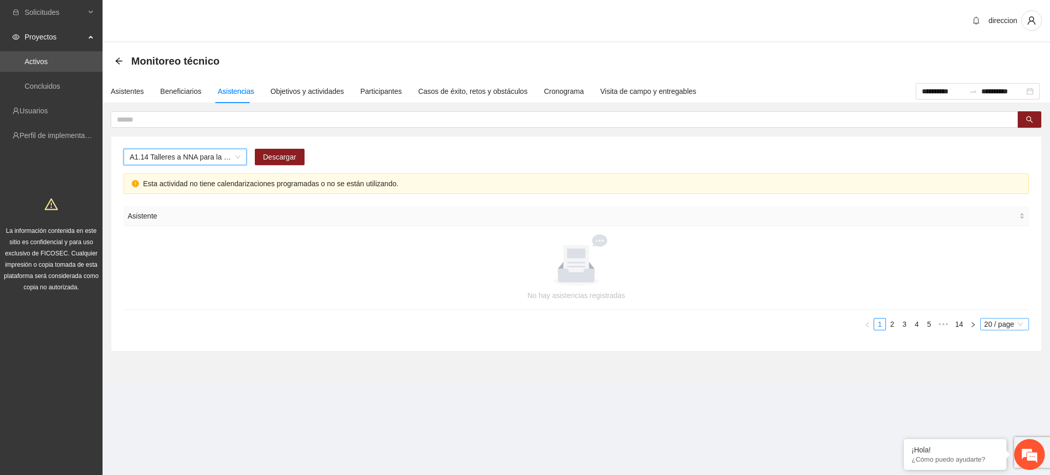
click at [995, 322] on span "20 / page" at bounding box center [1004, 323] width 40 height 11
click at [997, 394] on div "100 / page" at bounding box center [1004, 391] width 37 height 11
click at [943, 320] on link "2" at bounding box center [944, 323] width 11 height 11
click at [960, 323] on link "3" at bounding box center [956, 323] width 11 height 11
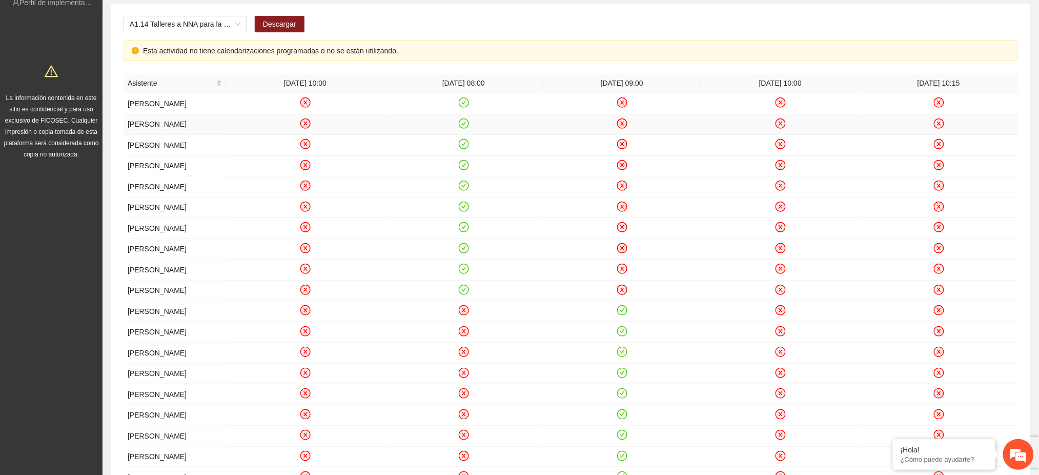
scroll to position [136, 0]
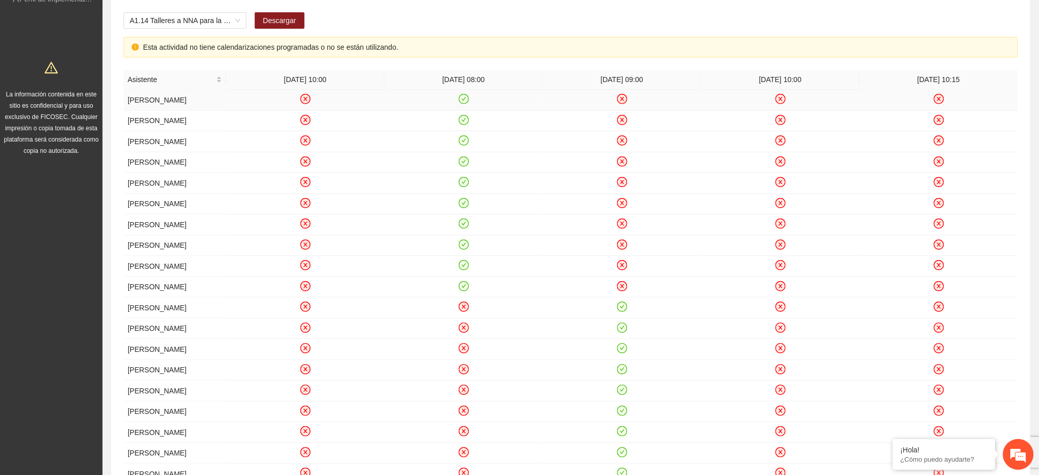
click at [462, 102] on icon "check-circle" at bounding box center [463, 99] width 9 height 9
click at [462, 121] on icon "check-circle" at bounding box center [463, 120] width 5 height 4
click at [461, 145] on icon "check-circle" at bounding box center [463, 140] width 9 height 9
click at [464, 166] on icon "check-circle" at bounding box center [463, 161] width 9 height 9
click at [461, 187] on icon "check-circle" at bounding box center [463, 182] width 9 height 9
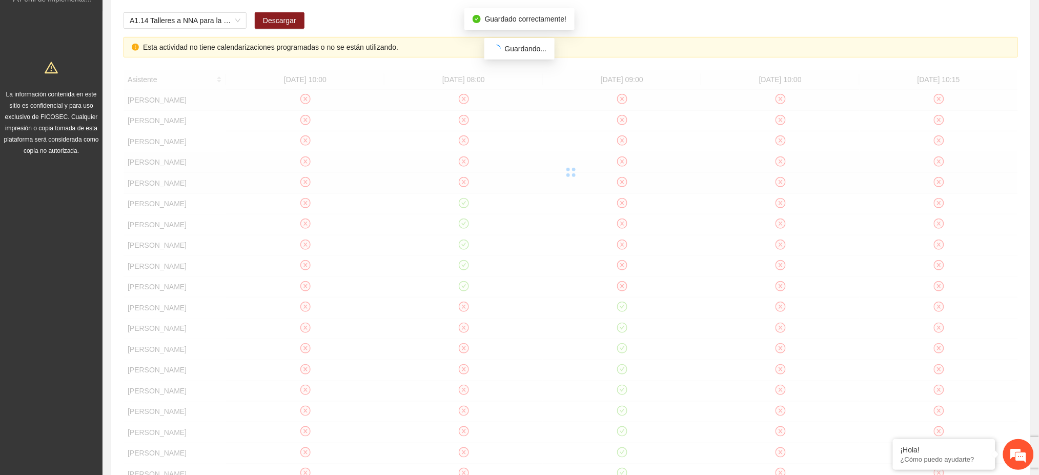
click at [467, 215] on div at bounding box center [571, 172] width 895 height 205
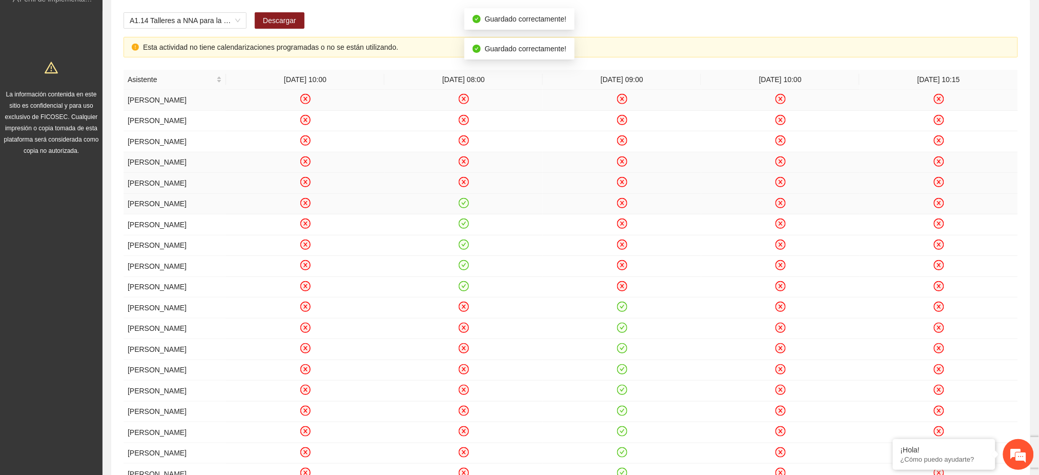
click at [465, 207] on icon "check-circle" at bounding box center [463, 202] width 9 height 9
click at [465, 228] on icon "check-circle" at bounding box center [463, 223] width 9 height 9
click at [462, 249] on icon "check-circle" at bounding box center [463, 244] width 9 height 9
click at [463, 270] on icon "check-circle" at bounding box center [463, 265] width 9 height 9
click at [465, 290] on icon "check-circle" at bounding box center [463, 285] width 9 height 9
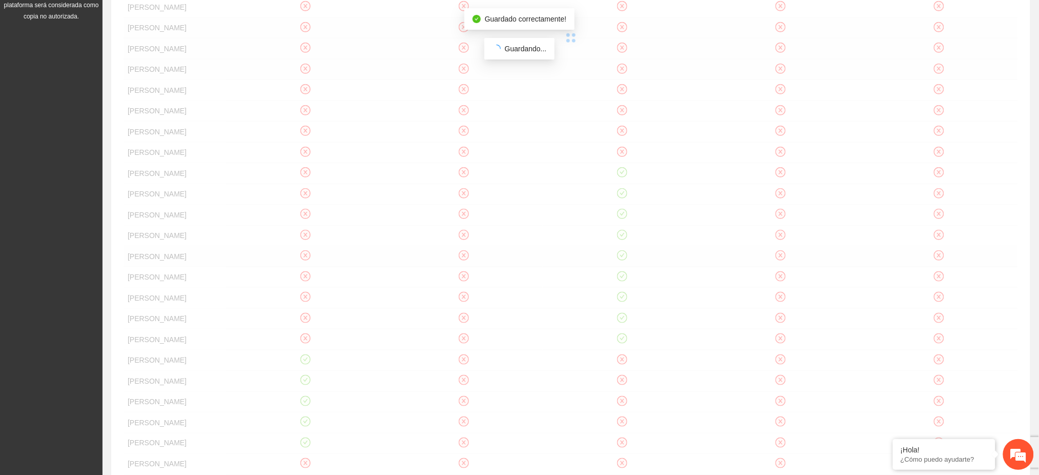
scroll to position [273, 0]
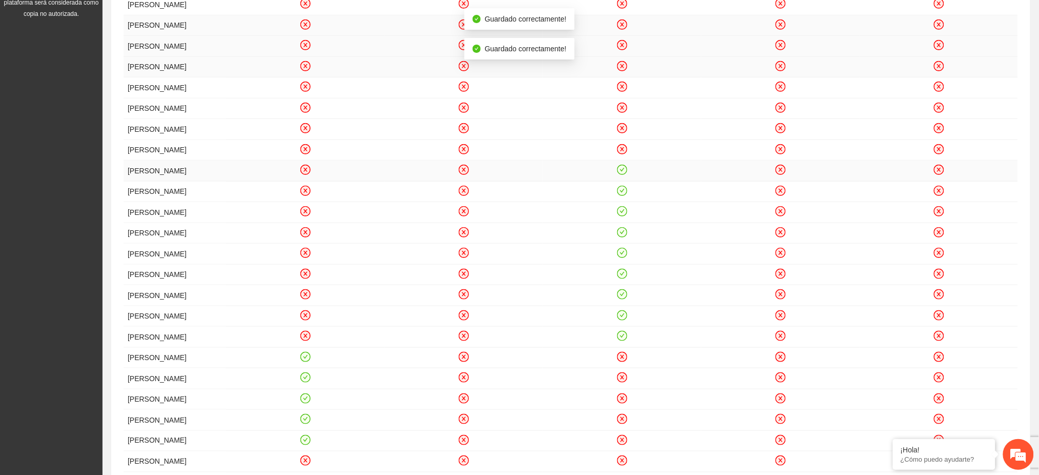
click at [624, 174] on icon "check-circle" at bounding box center [622, 170] width 9 height 9
click at [621, 196] on icon "check-circle" at bounding box center [622, 191] width 10 height 10
click at [622, 216] on icon "check-circle" at bounding box center [622, 211] width 9 height 9
click at [619, 236] on icon "check-circle" at bounding box center [622, 232] width 9 height 9
click at [620, 254] on icon "check-circle" at bounding box center [622, 253] width 5 height 4
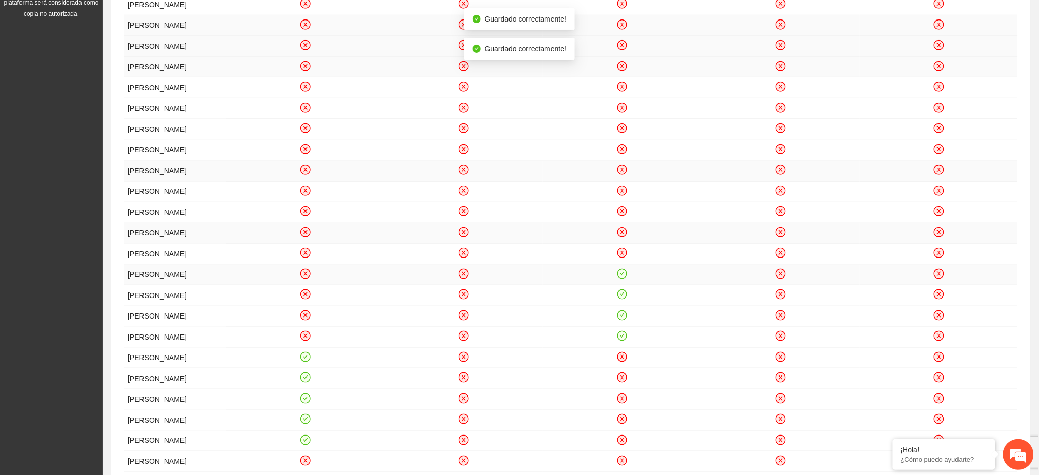
click at [624, 275] on icon "check-circle" at bounding box center [622, 274] width 5 height 4
click at [624, 299] on icon "check-circle" at bounding box center [622, 294] width 9 height 9
click at [620, 320] on icon "check-circle" at bounding box center [622, 315] width 10 height 10
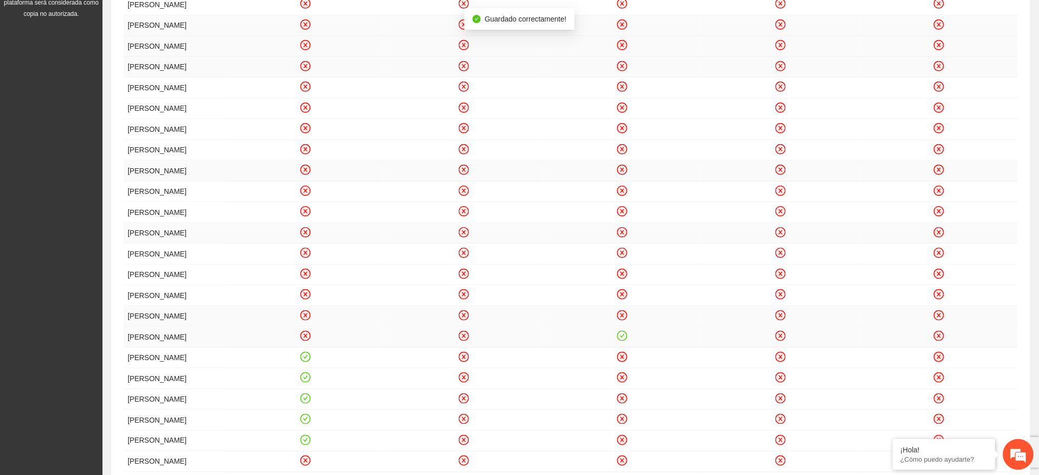
click at [622, 340] on icon "check-circle" at bounding box center [622, 336] width 9 height 9
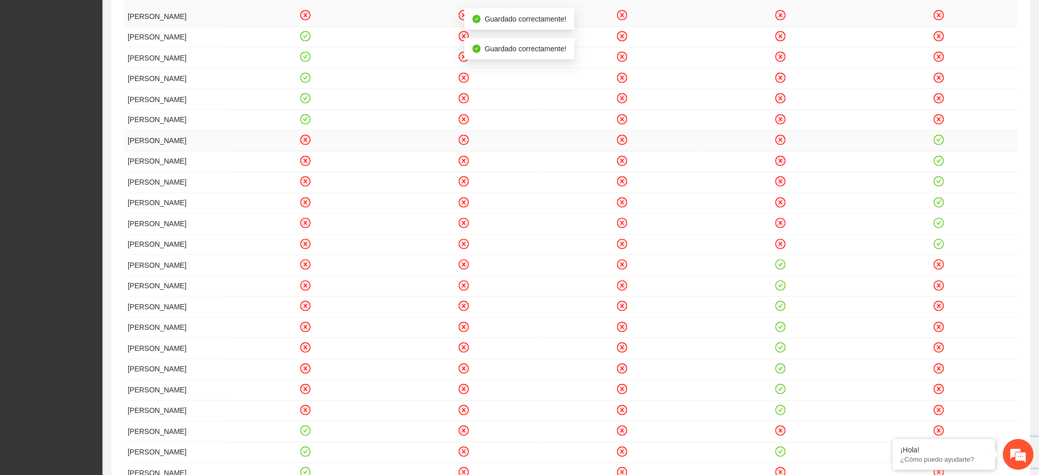
scroll to position [615, 0]
click at [940, 123] on icon "check-circle" at bounding box center [939, 118] width 9 height 9
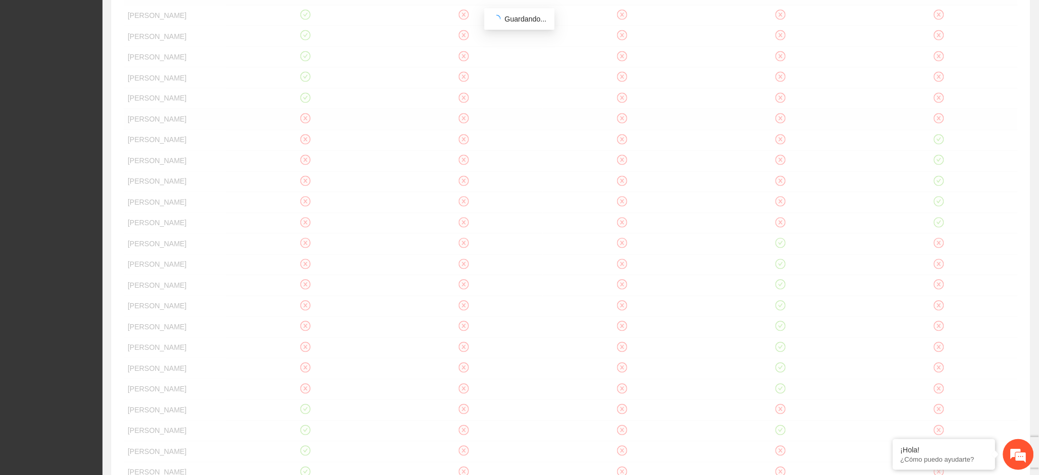
click at [305, 50] on div "Asistente [DATE] 10:00 [DATE] 08:00 [DATE] 09:00 [DATE] 10:00 [DATE] 10:15 [PER…" at bounding box center [571, 151] width 895 height 1121
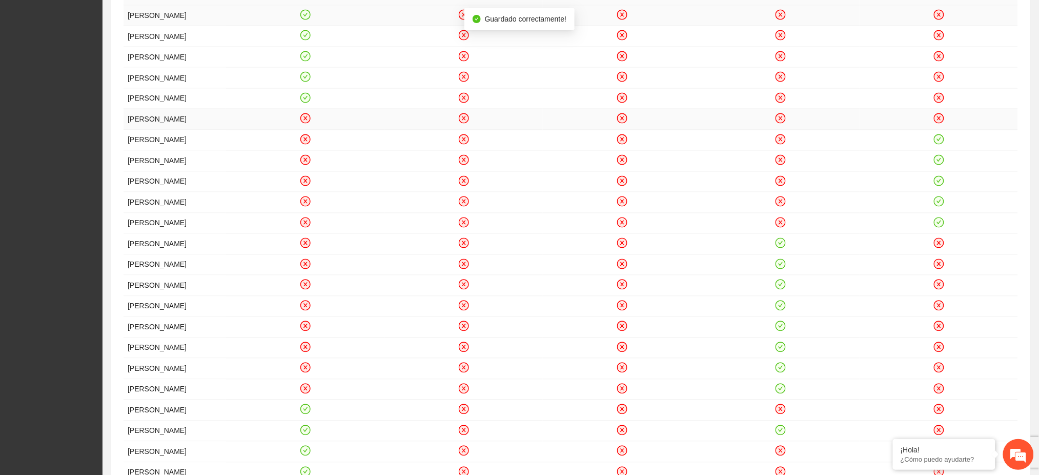
click at [301, 19] on icon "check-circle" at bounding box center [305, 14] width 9 height 9
click at [302, 40] on icon "check-circle" at bounding box center [305, 35] width 9 height 9
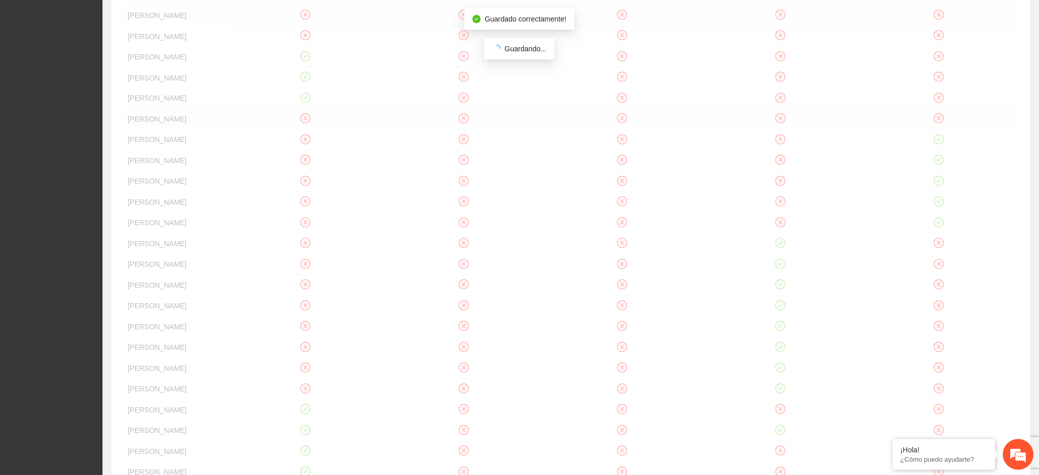
click at [302, 101] on div "Asistente [DATE] 10:00 [DATE] 08:00 [DATE] 09:00 [DATE] 10:00 [DATE] 10:15 [PER…" at bounding box center [571, 151] width 895 height 1121
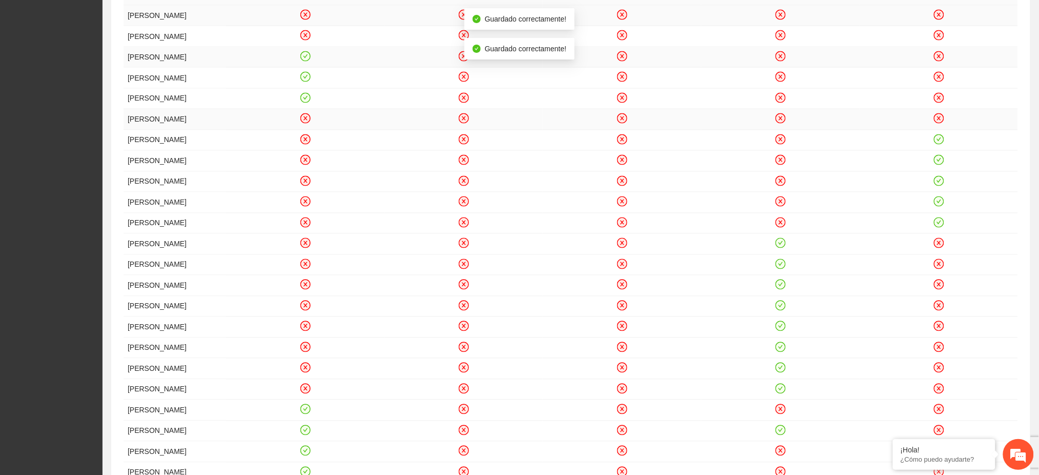
click at [303, 58] on icon "check-circle" at bounding box center [305, 56] width 5 height 4
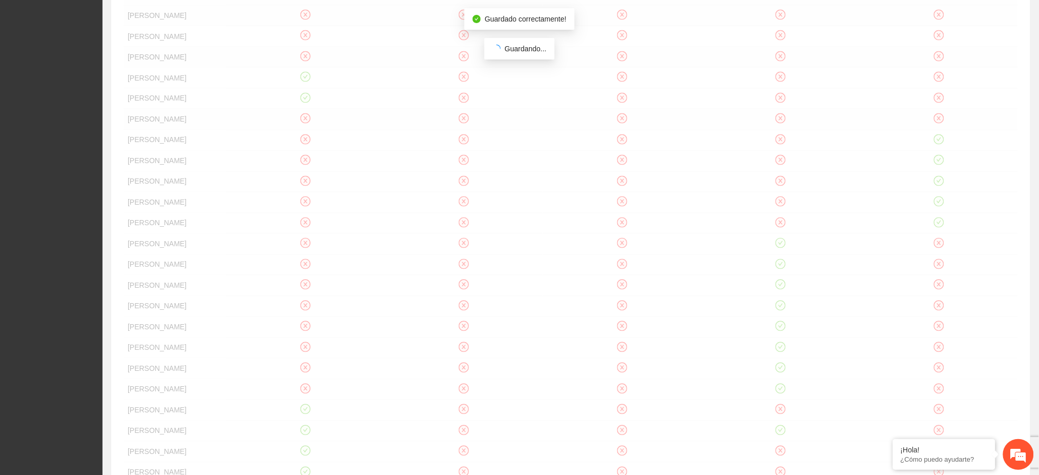
click at [306, 78] on icon "check-circle" at bounding box center [305, 77] width 5 height 4
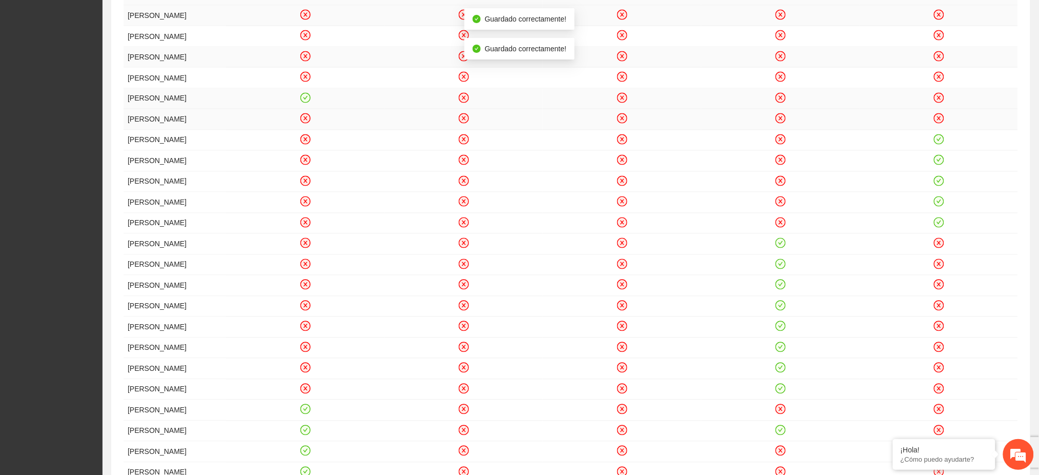
click at [303, 102] on icon "check-circle" at bounding box center [305, 97] width 9 height 9
click at [937, 144] on icon "check-circle" at bounding box center [939, 139] width 9 height 9
click at [938, 165] on icon "check-circle" at bounding box center [939, 160] width 9 height 9
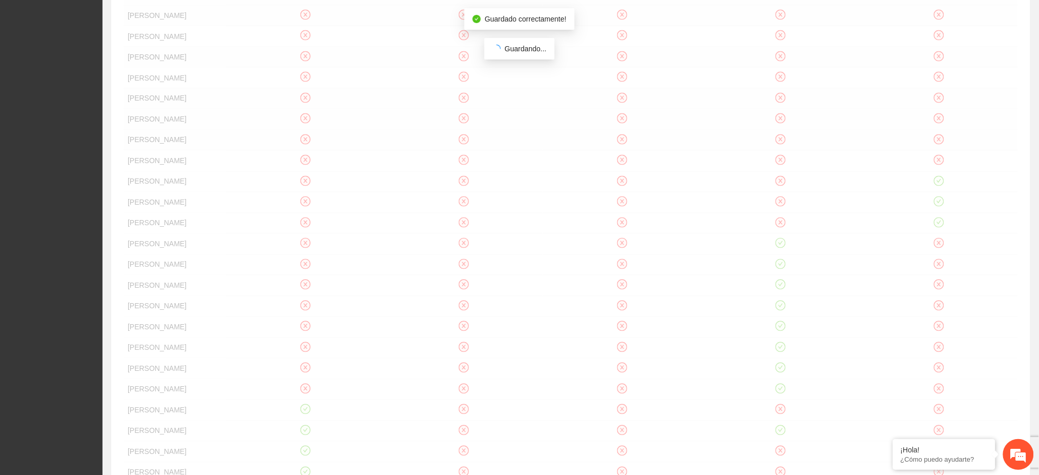
click at [938, 246] on div "Asistente [DATE] 10:00 [DATE] 08:00 [DATE] 09:00 [DATE] 10:00 [DATE] 10:15 [PER…" at bounding box center [571, 151] width 895 height 1121
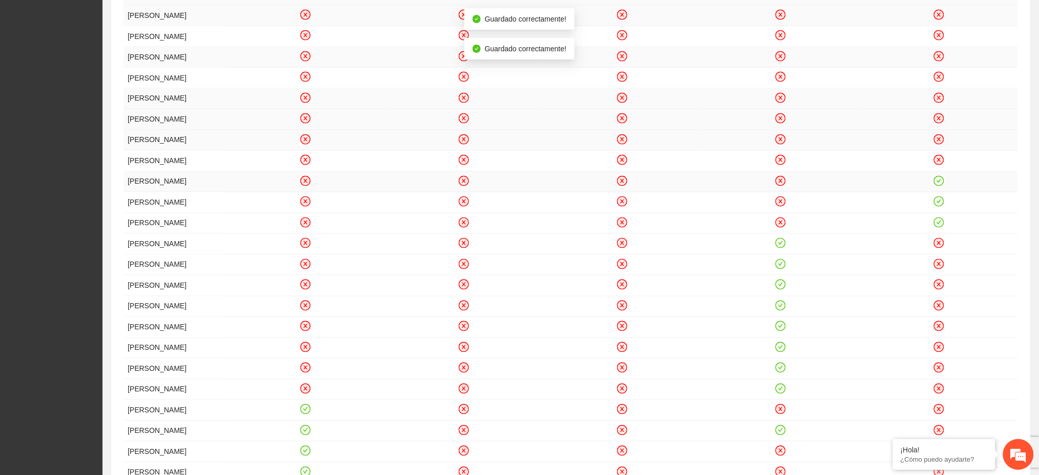
click at [936, 186] on icon "check-circle" at bounding box center [939, 181] width 10 height 10
click at [939, 206] on icon "check-circle" at bounding box center [939, 201] width 9 height 9
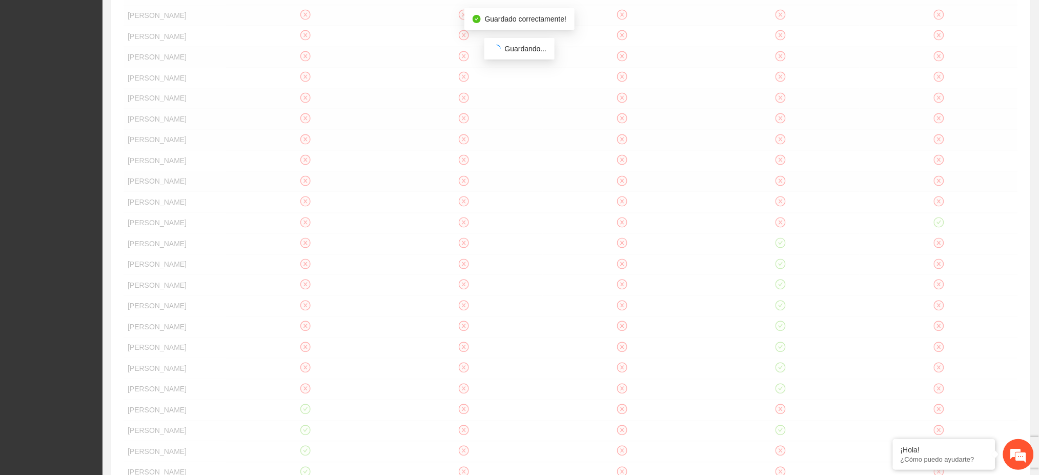
click at [937, 287] on div "Asistente [DATE] 10:00 [DATE] 08:00 [DATE] 09:00 [DATE] 10:00 [DATE] 10:15 [PER…" at bounding box center [571, 151] width 895 height 1121
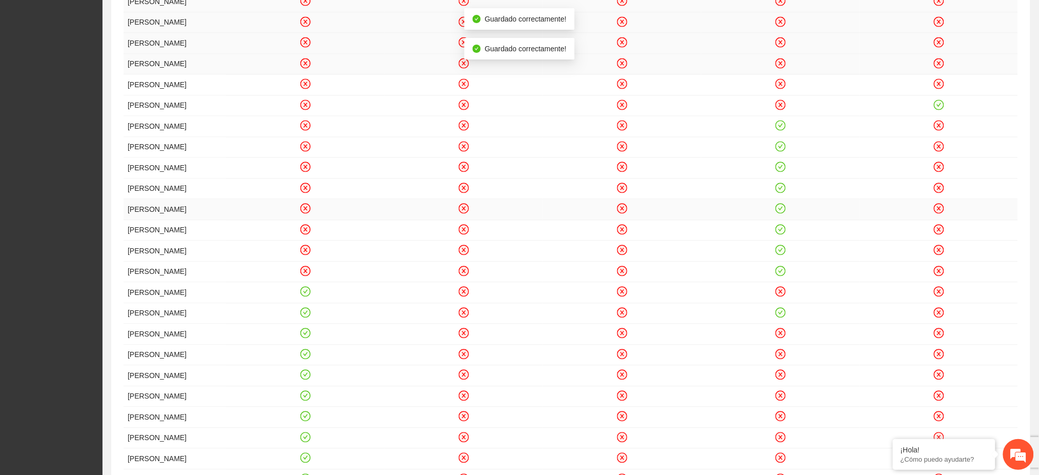
scroll to position [820, 0]
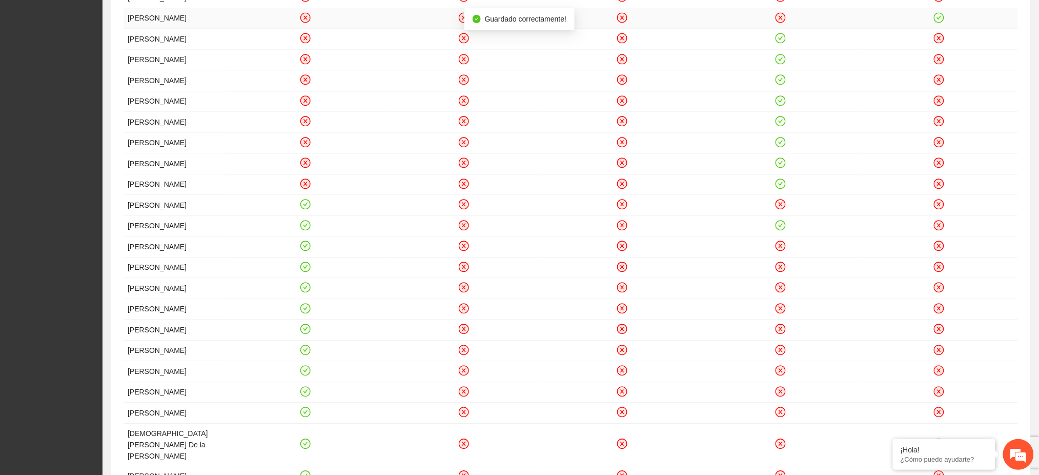
click at [938, 19] on icon "check-circle" at bounding box center [939, 17] width 5 height 4
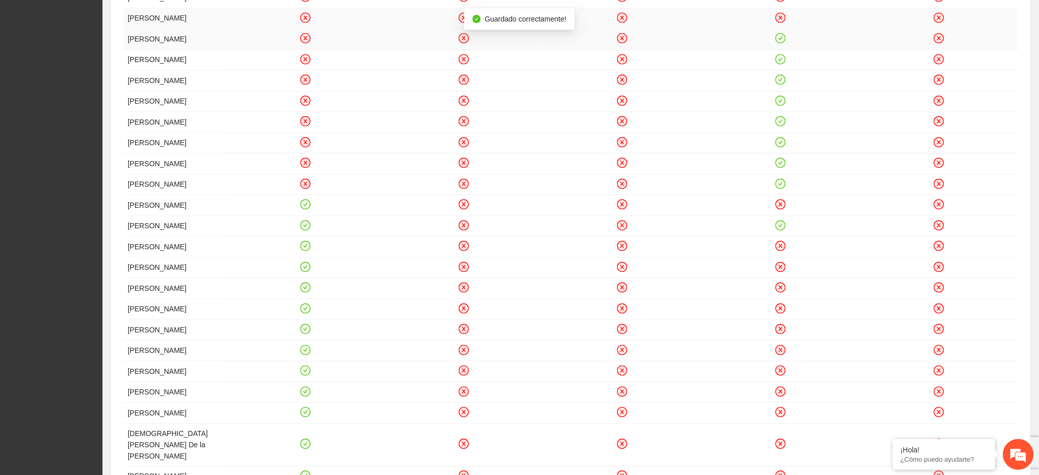
click at [781, 43] on icon "check-circle" at bounding box center [781, 38] width 10 height 10
click at [780, 64] on icon "check-circle" at bounding box center [781, 59] width 10 height 10
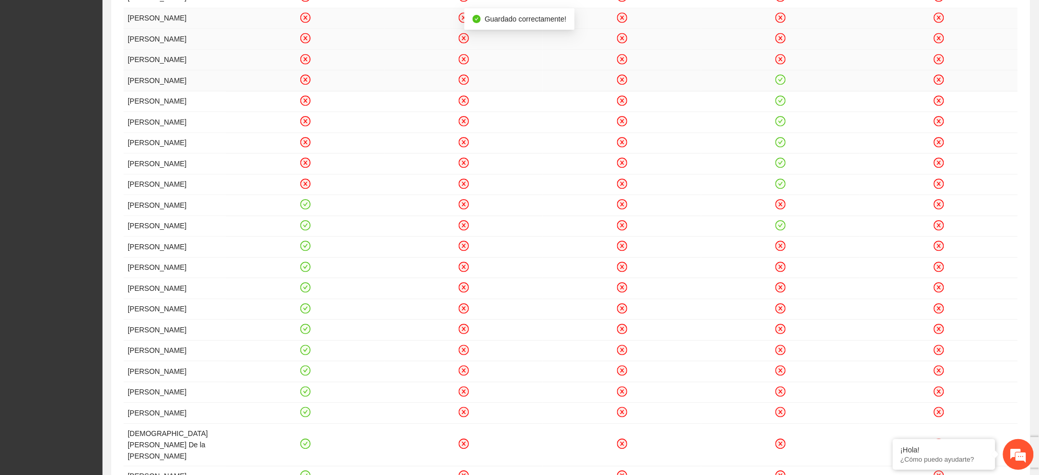
click at [778, 84] on icon "check-circle" at bounding box center [780, 79] width 9 height 9
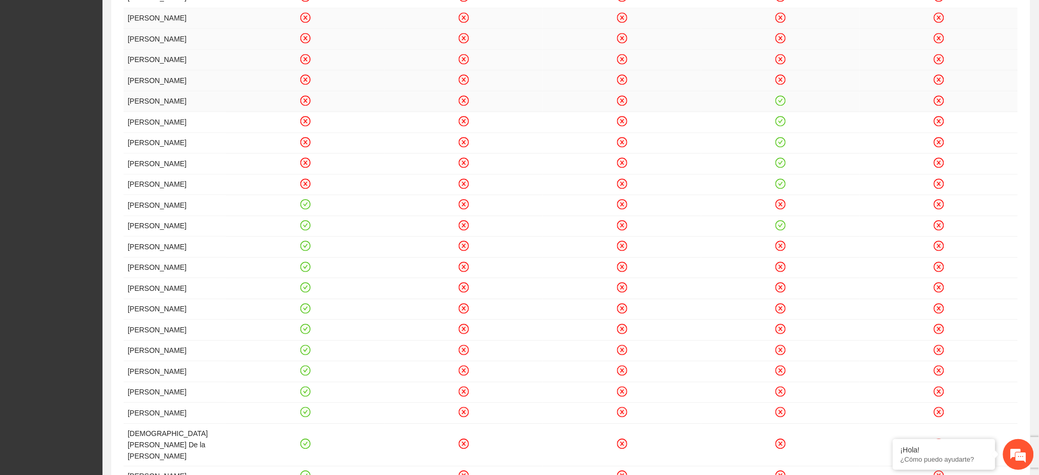
click at [780, 105] on icon "check-circle" at bounding box center [780, 100] width 9 height 9
click at [780, 133] on td at bounding box center [780, 122] width 158 height 21
click at [778, 126] on icon "check-circle" at bounding box center [780, 121] width 9 height 9
click at [780, 144] on icon "check-circle" at bounding box center [780, 142] width 5 height 4
click at [781, 167] on icon "check-circle" at bounding box center [780, 162] width 9 height 9
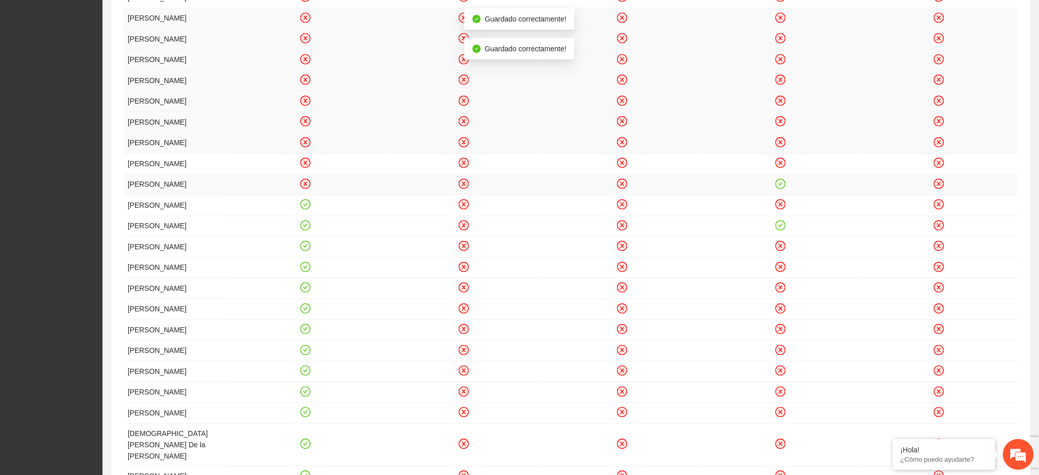
click at [781, 188] on icon "check-circle" at bounding box center [780, 183] width 9 height 9
click at [777, 229] on icon "check-circle" at bounding box center [780, 224] width 9 height 9
click at [314, 216] on td at bounding box center [305, 205] width 158 height 21
click at [307, 209] on icon "check-circle" at bounding box center [305, 204] width 9 height 9
click at [303, 229] on icon "check-circle" at bounding box center [305, 224] width 9 height 9
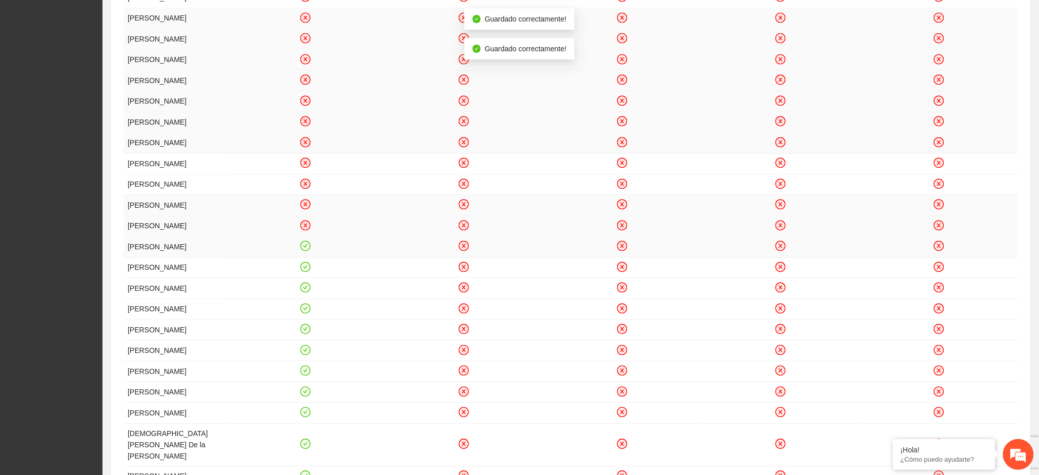
click at [307, 250] on icon "check-circle" at bounding box center [305, 245] width 9 height 9
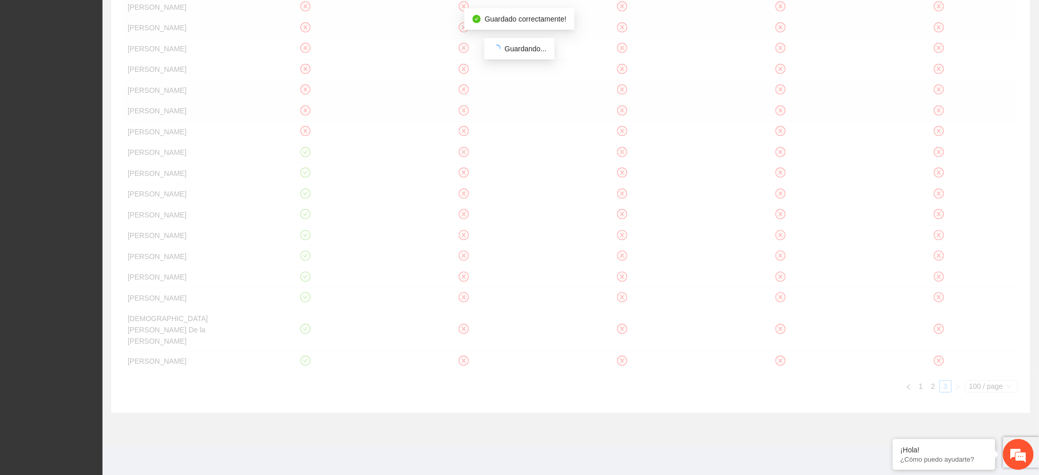
scroll to position [957, 0]
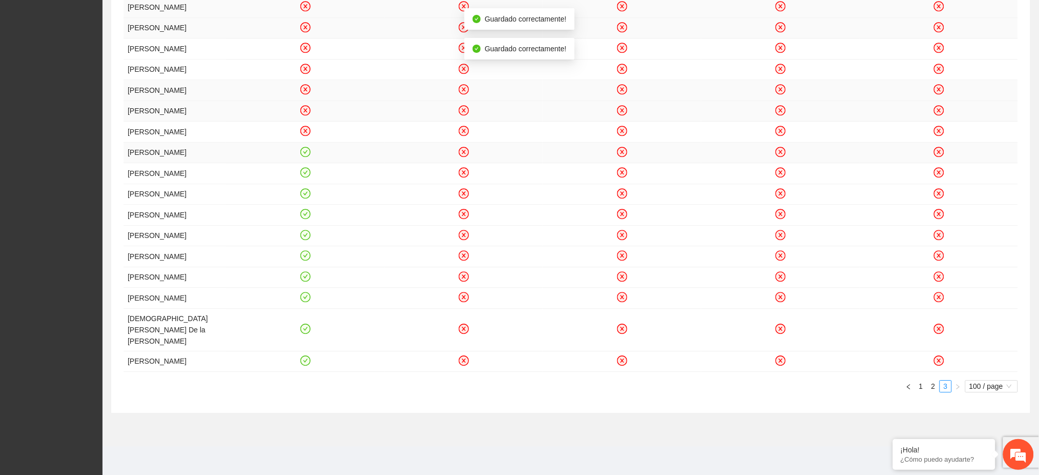
click at [306, 153] on icon "check-circle" at bounding box center [305, 152] width 5 height 4
click at [304, 174] on icon "check-circle" at bounding box center [305, 172] width 5 height 4
click at [307, 197] on icon "check-circle" at bounding box center [305, 193] width 9 height 9
click at [304, 215] on icon "check-circle" at bounding box center [305, 214] width 5 height 4
click at [307, 239] on icon "check-circle" at bounding box center [305, 234] width 9 height 9
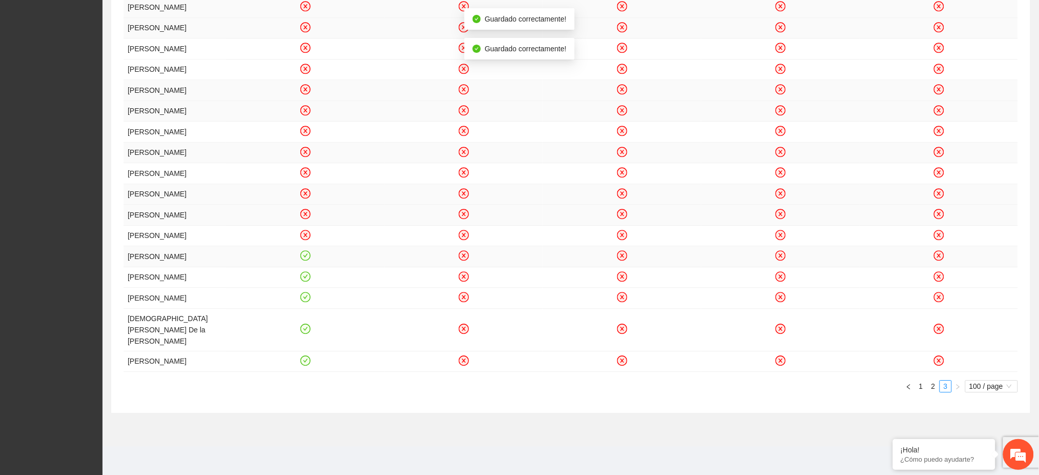
click at [304, 260] on icon "check-circle" at bounding box center [305, 255] width 9 height 9
click at [305, 280] on icon "check-circle" at bounding box center [305, 276] width 9 height 9
click at [305, 298] on icon "check-circle" at bounding box center [305, 297] width 5 height 4
click at [306, 333] on icon "check-circle" at bounding box center [305, 328] width 9 height 9
click at [305, 364] on icon "check-circle" at bounding box center [305, 360] width 9 height 9
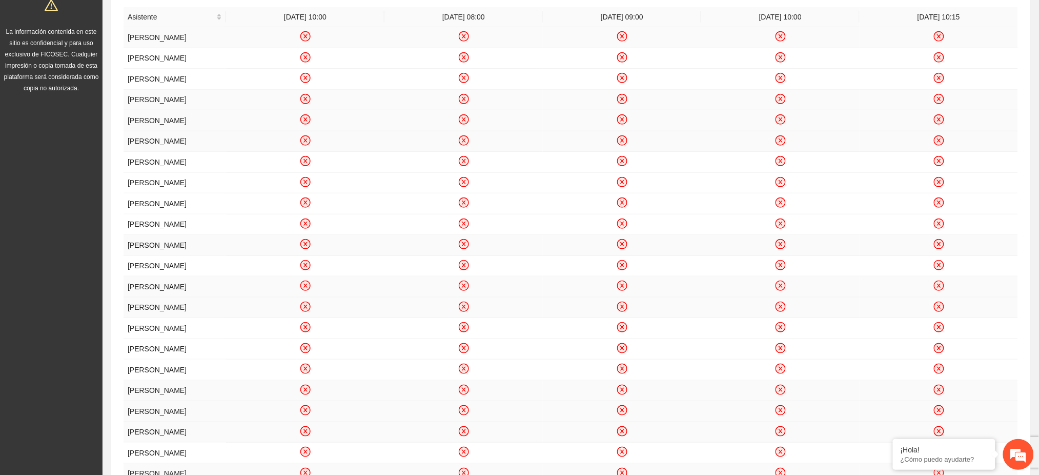
scroll to position [0, 0]
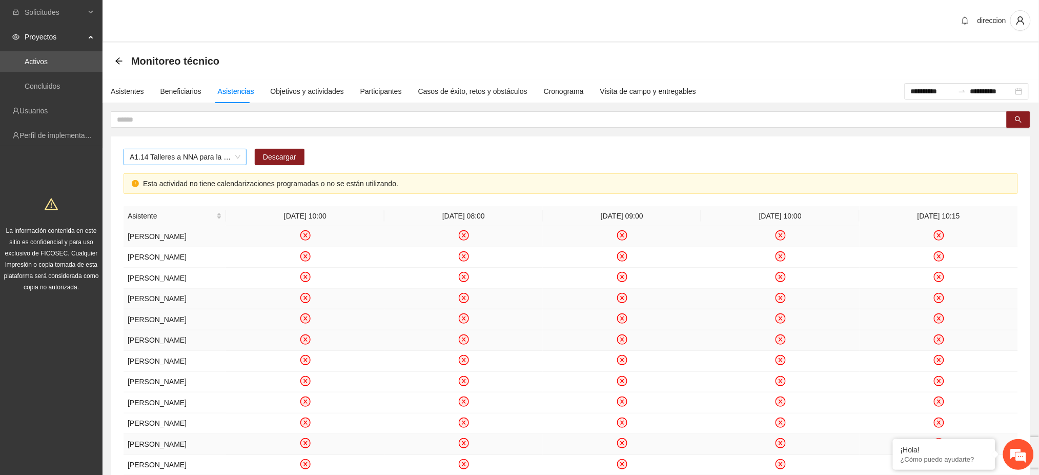
click at [145, 159] on span "A1.14 Talleres a NNA para la identificación de situaciones de riesgo en Delicias" at bounding box center [185, 156] width 111 height 15
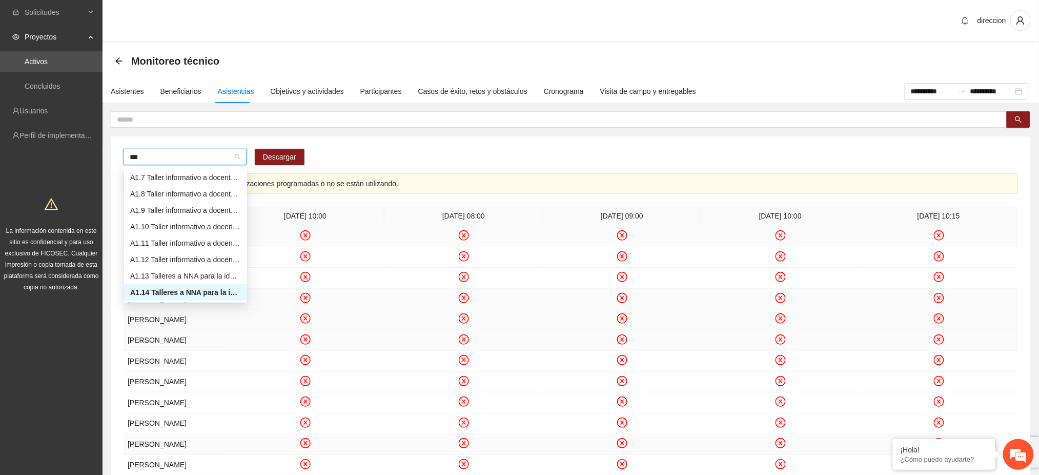
scroll to position [8, 0]
type input "****"
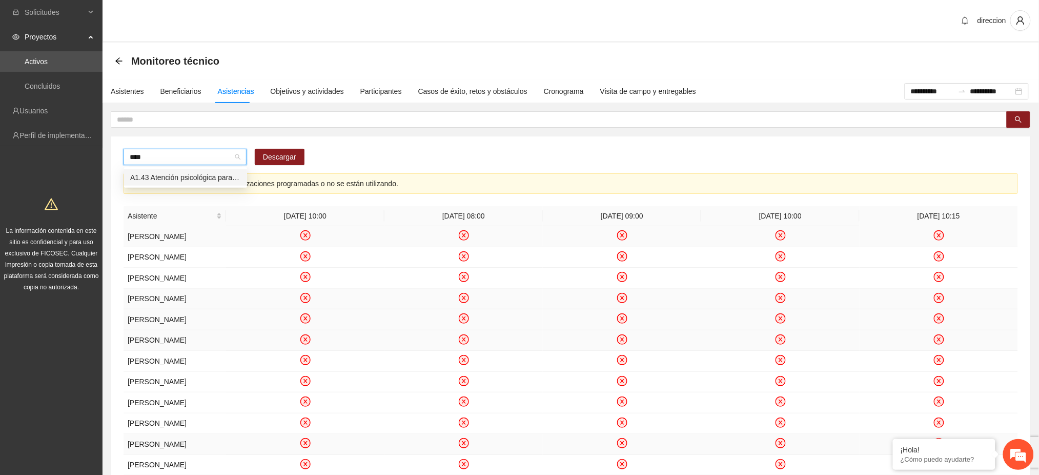
scroll to position [0, 0]
click at [152, 173] on div "A1.43 Atención psicológica para la identificación de violencia sexual en NNA en…" at bounding box center [185, 177] width 111 height 11
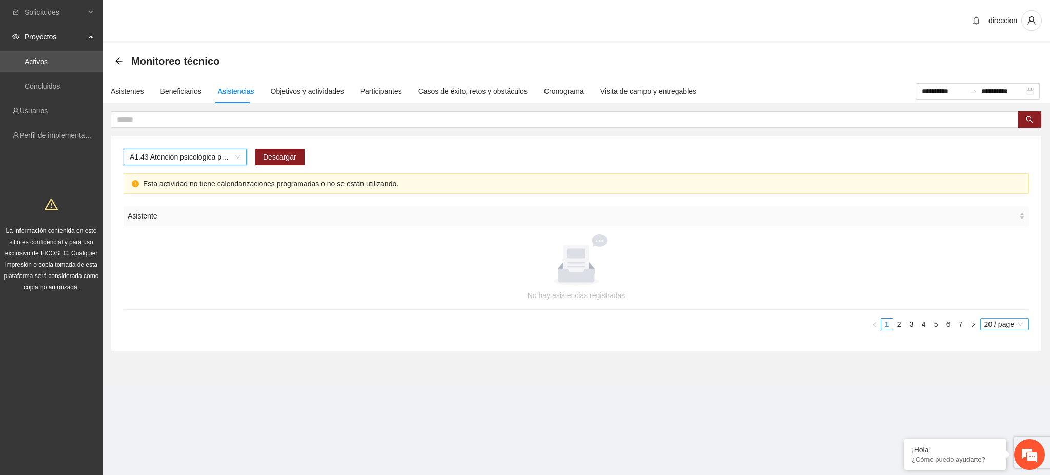
click at [998, 324] on span "20 / page" at bounding box center [1004, 323] width 40 height 11
click at [992, 391] on div "100 / page" at bounding box center [1004, 391] width 37 height 11
click at [957, 325] on link "2" at bounding box center [956, 323] width 11 height 11
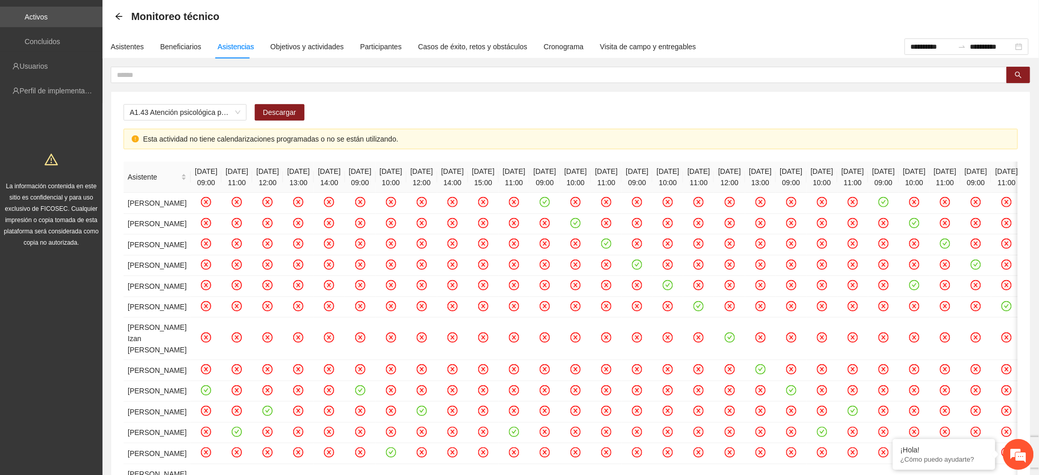
scroll to position [68, 0]
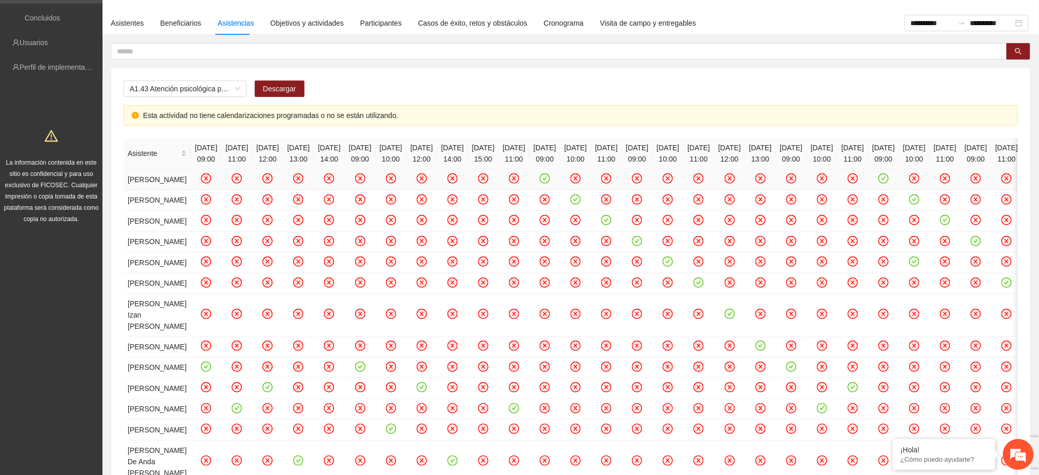
click at [550, 179] on icon "check-circle" at bounding box center [545, 178] width 10 height 10
click at [580, 204] on icon "check-circle" at bounding box center [576, 199] width 9 height 9
click at [611, 225] on icon "check-circle" at bounding box center [606, 220] width 9 height 9
click at [642, 245] on icon "check-circle" at bounding box center [637, 240] width 9 height 9
click at [673, 266] on icon "check-circle" at bounding box center [668, 261] width 9 height 9
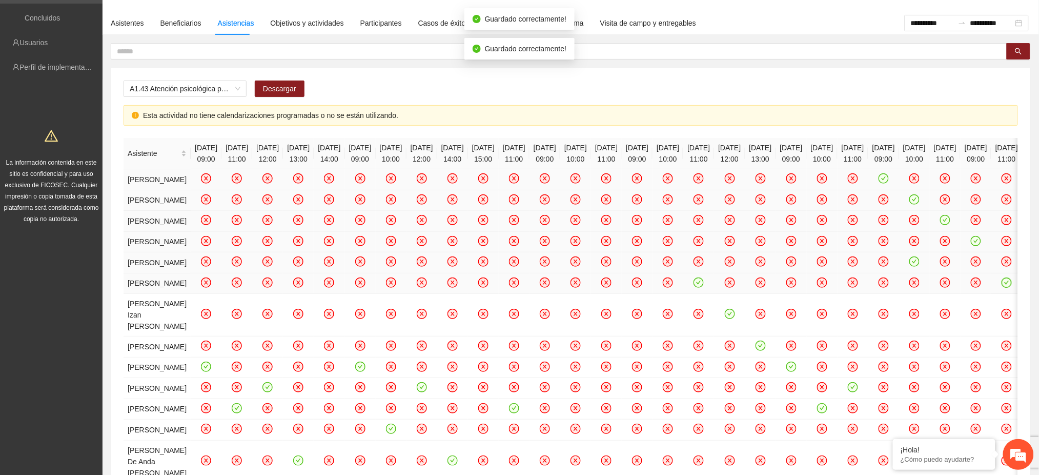
click at [714, 294] on td at bounding box center [698, 283] width 31 height 21
click at [703, 287] on icon "check-circle" at bounding box center [699, 282] width 9 height 9
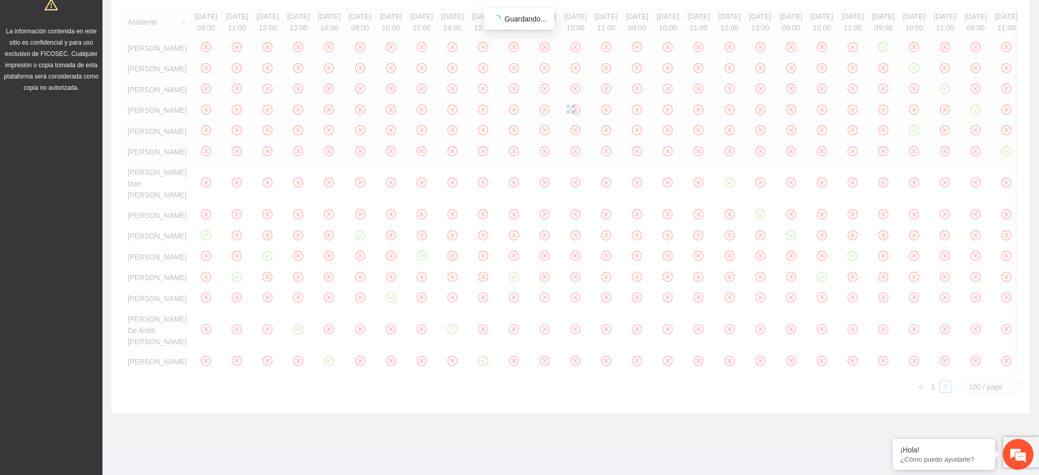
scroll to position [205, 0]
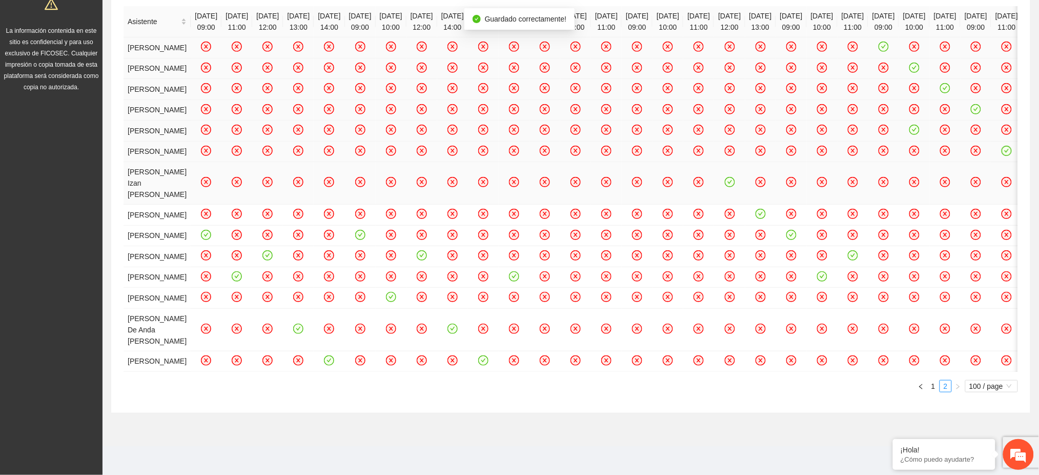
click at [745, 205] on td at bounding box center [729, 183] width 31 height 43
click at [734, 187] on icon "check-circle" at bounding box center [729, 182] width 9 height 9
click at [202, 239] on icon "check-circle" at bounding box center [206, 234] width 9 height 9
click at [364, 239] on icon "check-circle" at bounding box center [360, 234] width 9 height 9
click at [763, 215] on icon "check-circle" at bounding box center [760, 214] width 5 height 4
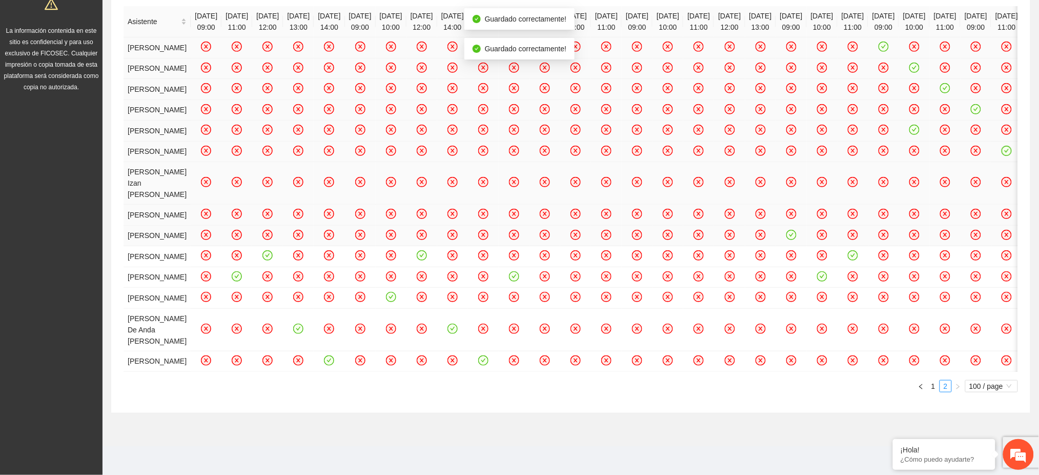
scroll to position [410, 0]
click at [273, 254] on icon "check-circle" at bounding box center [267, 255] width 10 height 10
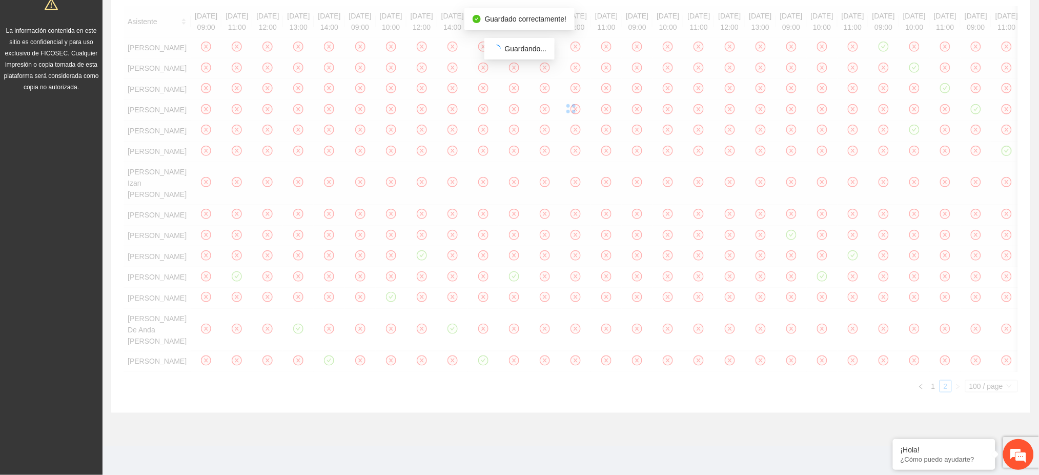
click at [513, 257] on div "Asistente [DATE] 09:00 [DATE] 11:00 [DATE] 12:00 [DATE] 13:00 [DATE] 14:00 [DAT…" at bounding box center [571, 199] width 895 height 386
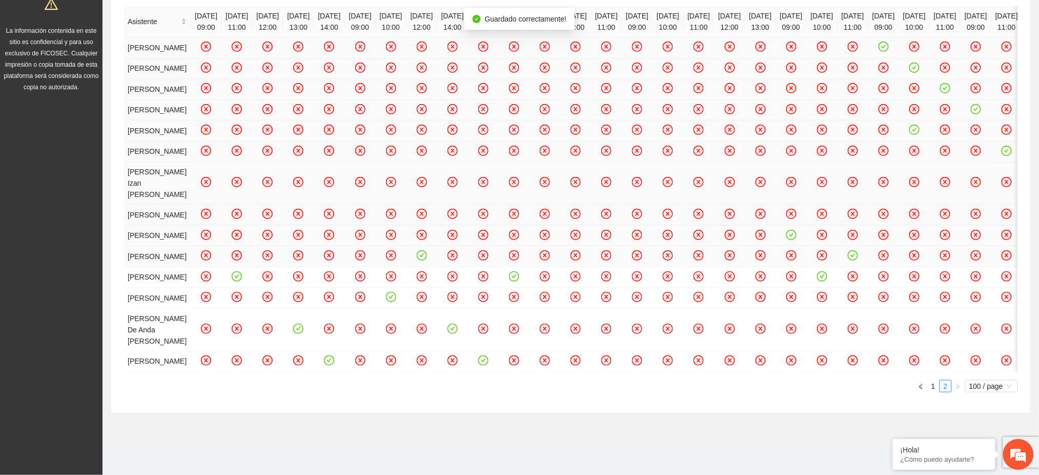
click at [427, 260] on icon "check-circle" at bounding box center [422, 255] width 10 height 10
click at [395, 301] on icon "check-circle" at bounding box center [391, 297] width 9 height 9
click at [239, 280] on icon "check-circle" at bounding box center [237, 276] width 9 height 9
click at [519, 280] on icon "check-circle" at bounding box center [514, 276] width 9 height 9
click at [303, 333] on icon "check-circle" at bounding box center [298, 328] width 9 height 9
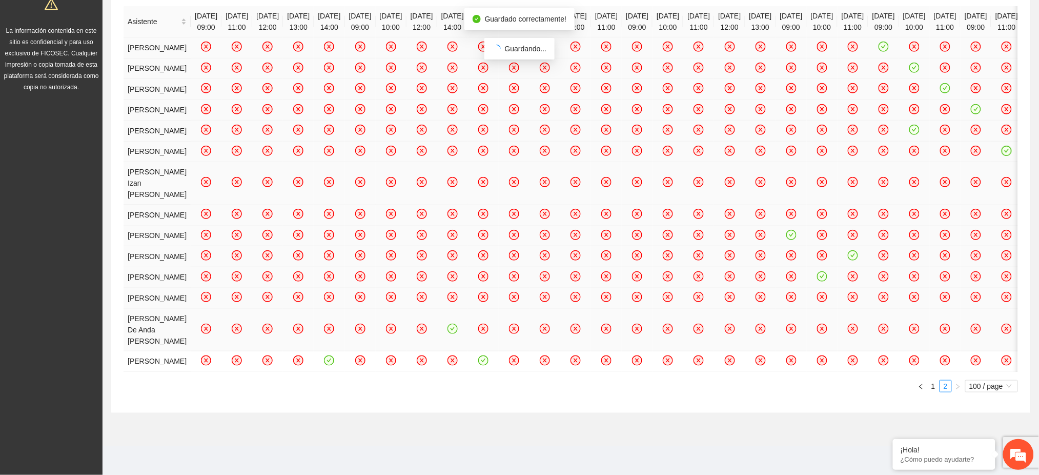
click at [558, 392] on div "Asistente [DATE] 09:00 [DATE] 11:00 [DATE] 12:00 [DATE] 13:00 [DATE] 14:00 [DAT…" at bounding box center [571, 199] width 895 height 386
click at [457, 333] on icon "check-circle" at bounding box center [452, 328] width 9 height 9
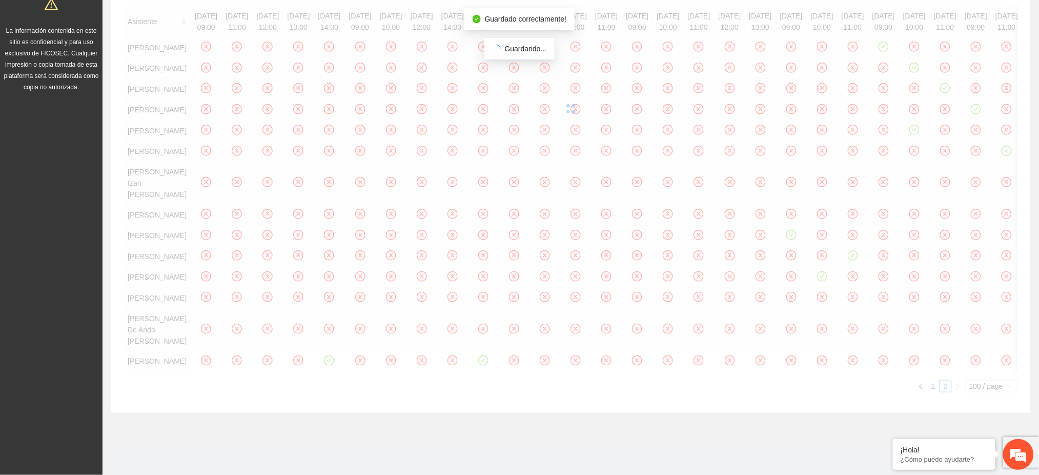
scroll to position [528, 0]
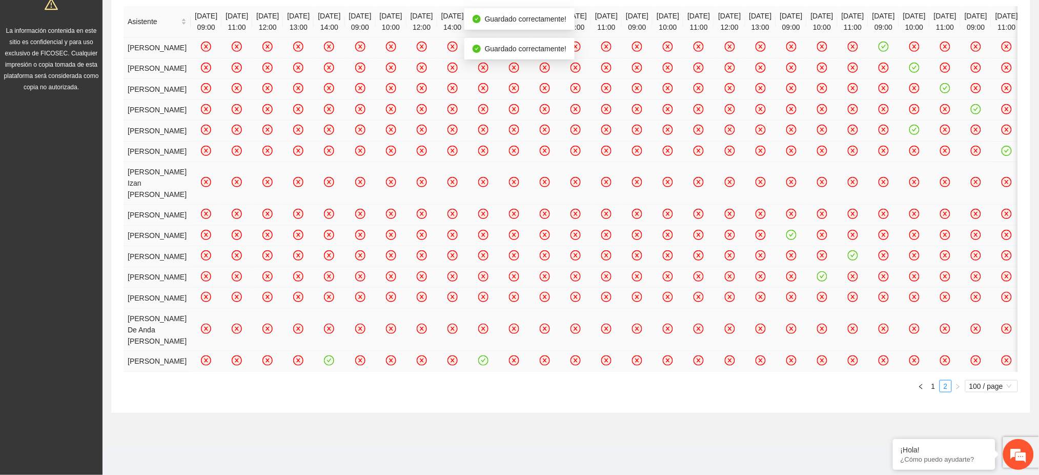
click at [332, 358] on icon "check-circle" at bounding box center [329, 360] width 5 height 4
click at [486, 358] on icon "check-circle" at bounding box center [483, 360] width 5 height 4
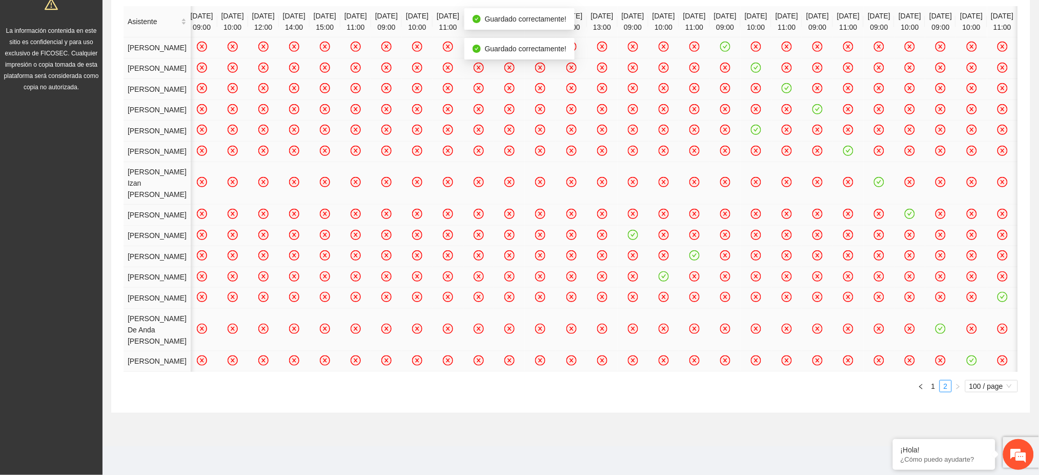
scroll to position [0, 618]
click at [967, 356] on icon "check-circle" at bounding box center [971, 360] width 9 height 9
click at [936, 323] on icon "check-circle" at bounding box center [941, 328] width 10 height 10
click at [998, 293] on icon "check-circle" at bounding box center [1002, 297] width 9 height 9
click at [659, 272] on icon "check-circle" at bounding box center [663, 276] width 9 height 9
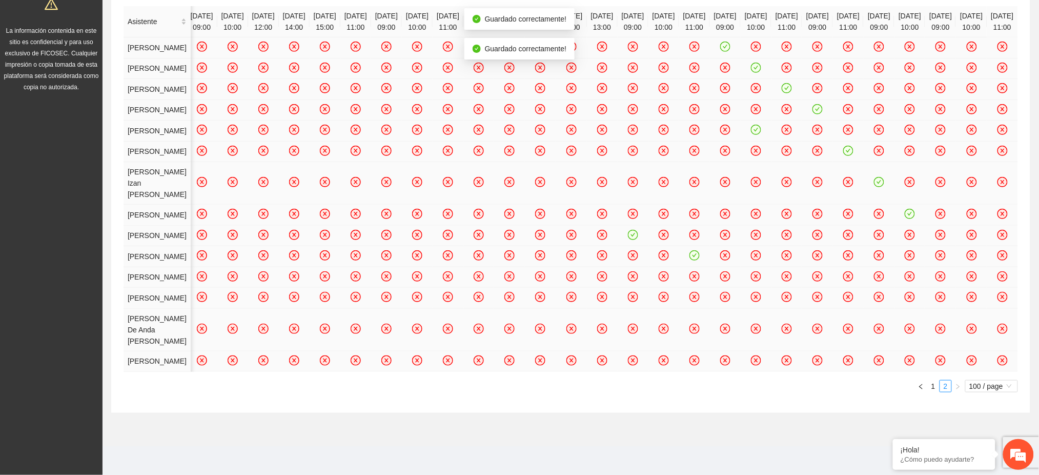
click at [691, 251] on icon "check-circle" at bounding box center [695, 255] width 9 height 9
click at [628, 230] on icon "check-circle" at bounding box center [632, 234] width 9 height 9
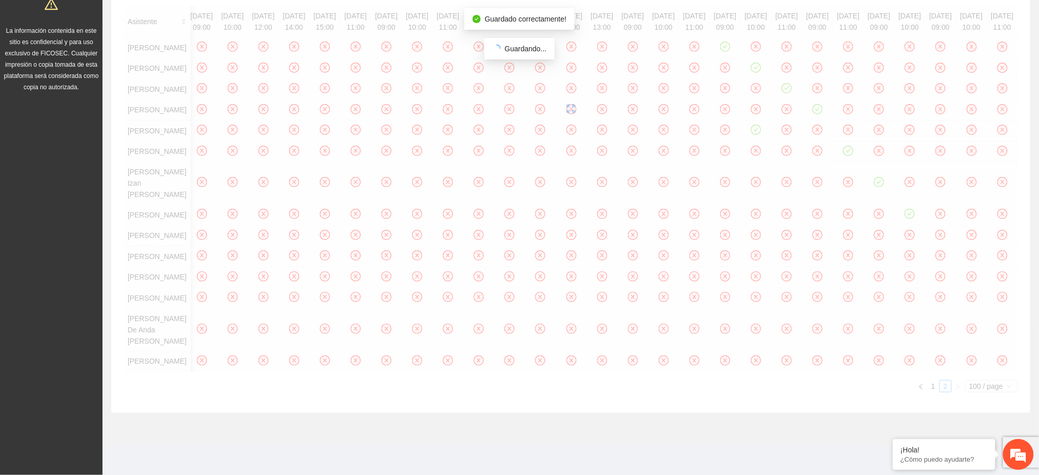
scroll to position [460, 0]
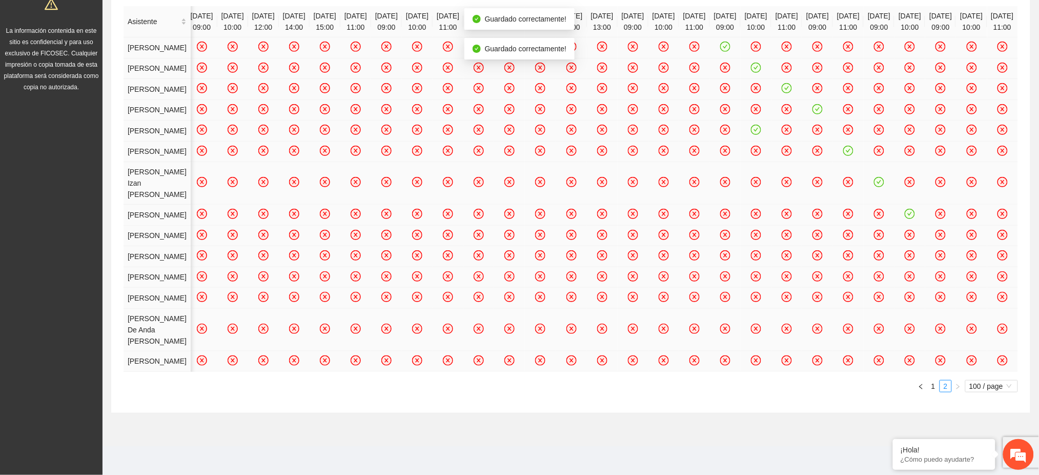
click at [908, 212] on icon "check-circle" at bounding box center [910, 214] width 5 height 4
click at [874, 177] on icon "check-circle" at bounding box center [879, 182] width 10 height 10
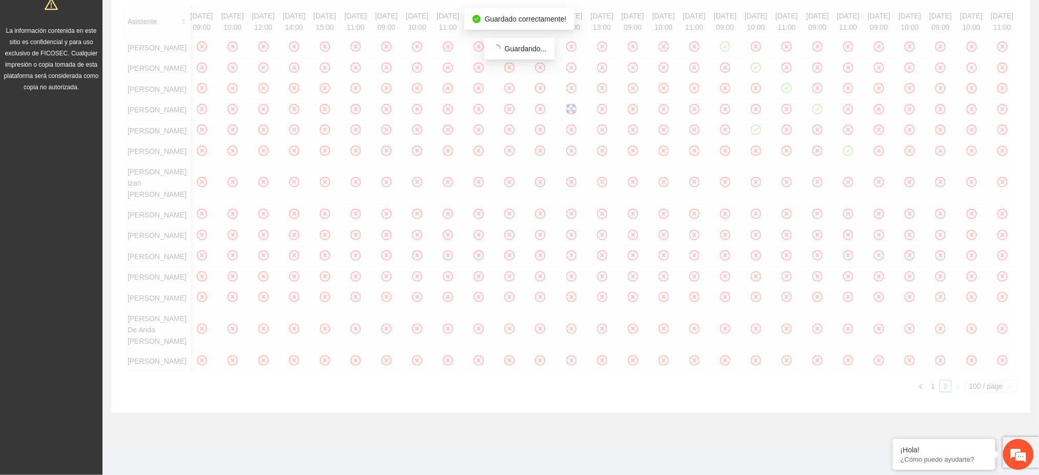
scroll to position [323, 0]
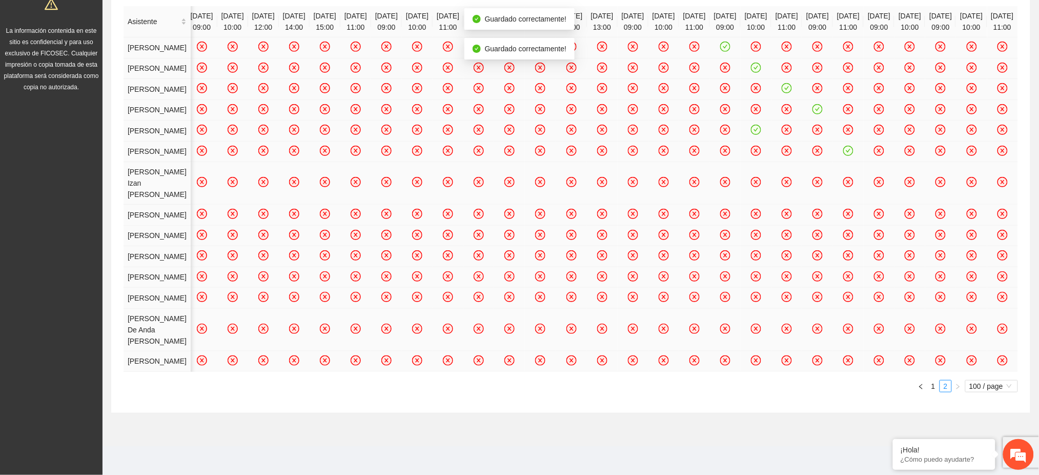
click at [843, 154] on icon "check-circle" at bounding box center [848, 151] width 10 height 10
click at [741, 120] on td at bounding box center [756, 130] width 31 height 21
click at [752, 126] on icon "check-circle" at bounding box center [756, 130] width 9 height 9
click at [814, 105] on icon "check-circle" at bounding box center [818, 109] width 9 height 9
click at [783, 84] on icon "check-circle" at bounding box center [787, 88] width 9 height 9
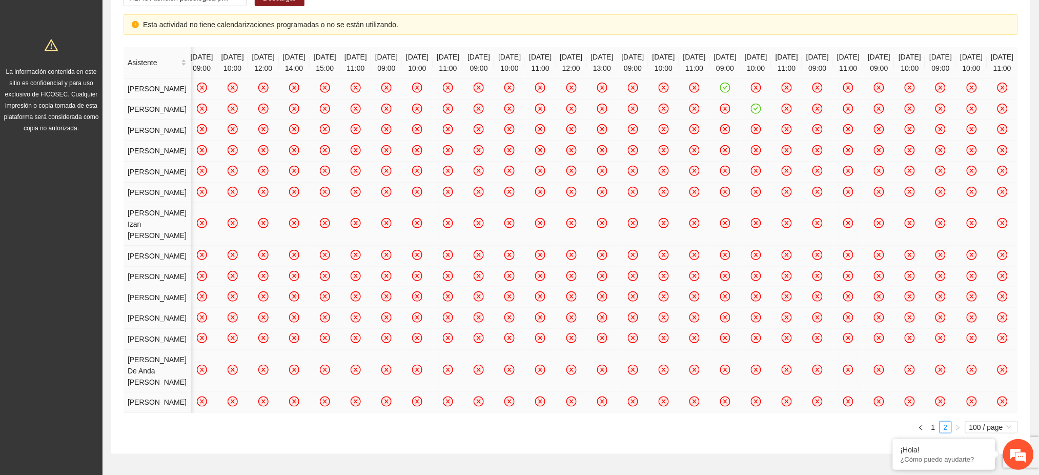
scroll to position [118, 0]
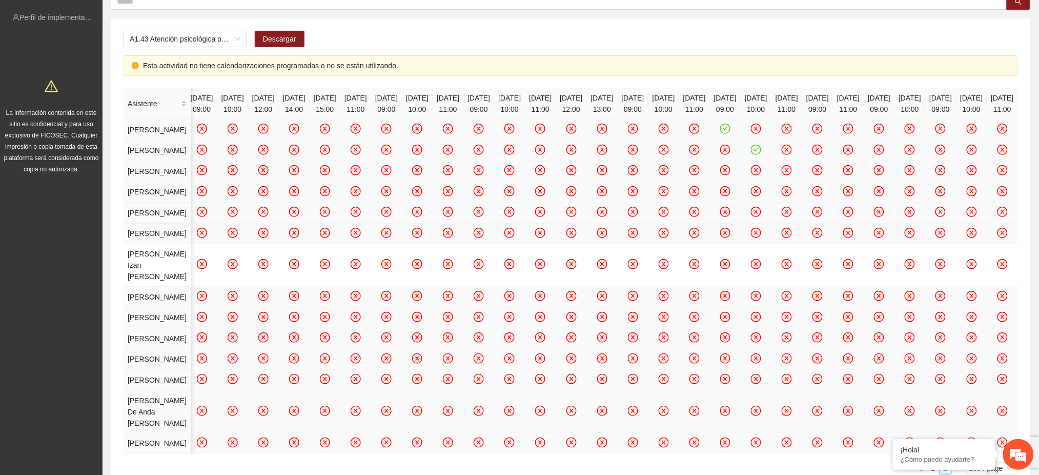
click at [752, 154] on icon "check-circle" at bounding box center [756, 149] width 9 height 9
click at [721, 131] on icon "check-circle" at bounding box center [725, 129] width 9 height 9
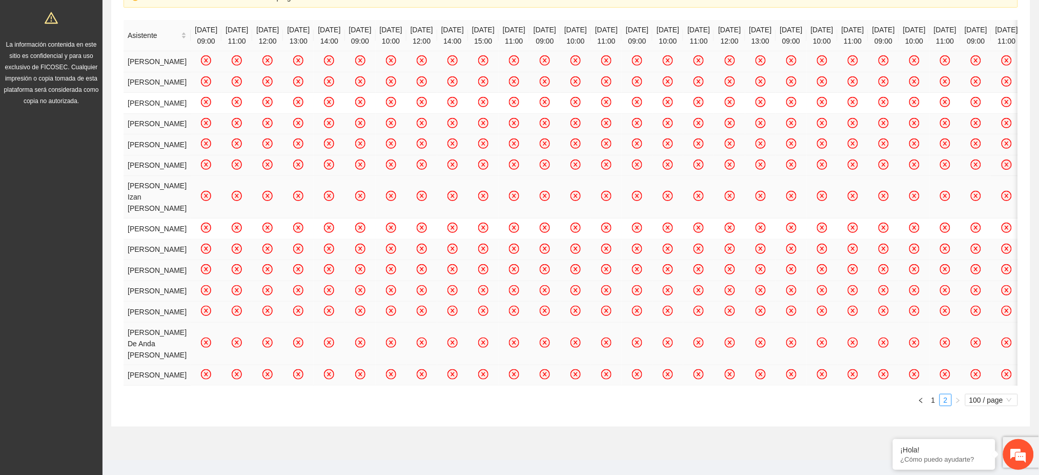
scroll to position [0, 0]
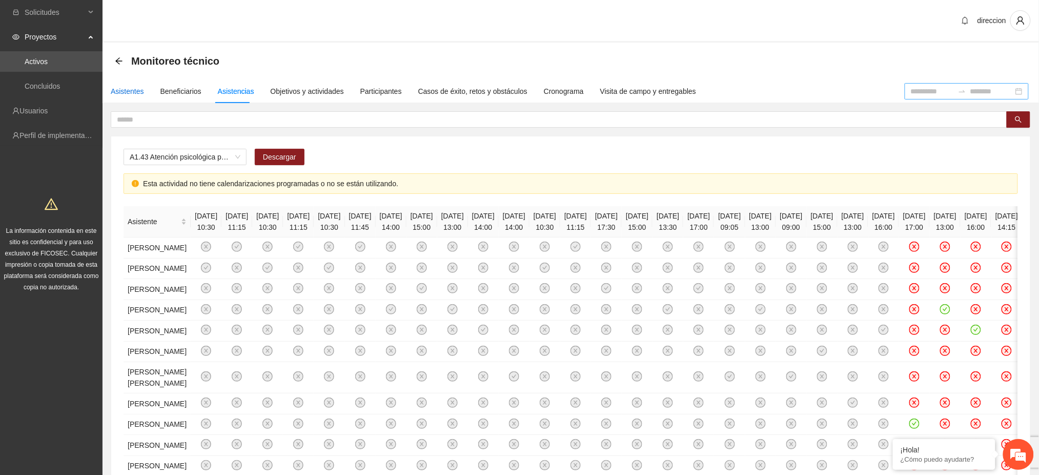
click at [125, 89] on div "Asistentes" at bounding box center [127, 91] width 33 height 11
